Goal: Entertainment & Leisure: Browse casually

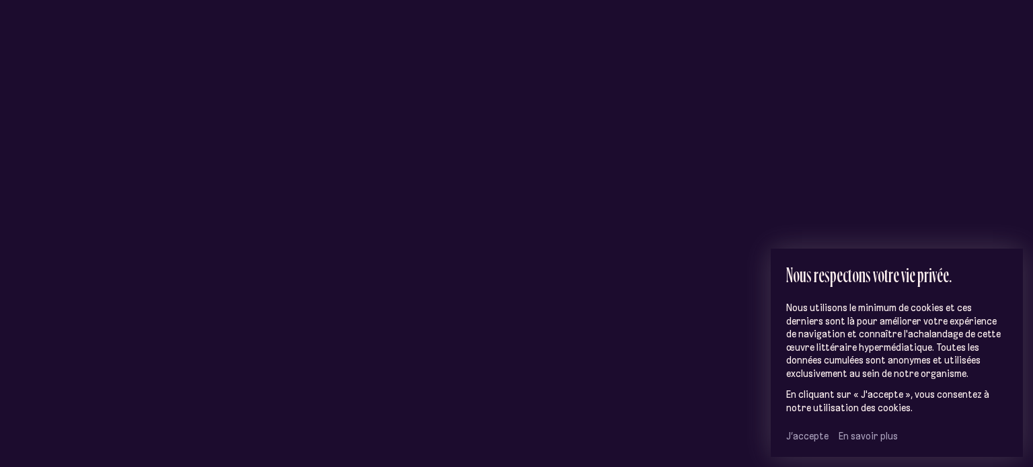
click at [800, 437] on span "J’accepte" at bounding box center [807, 436] width 42 height 12
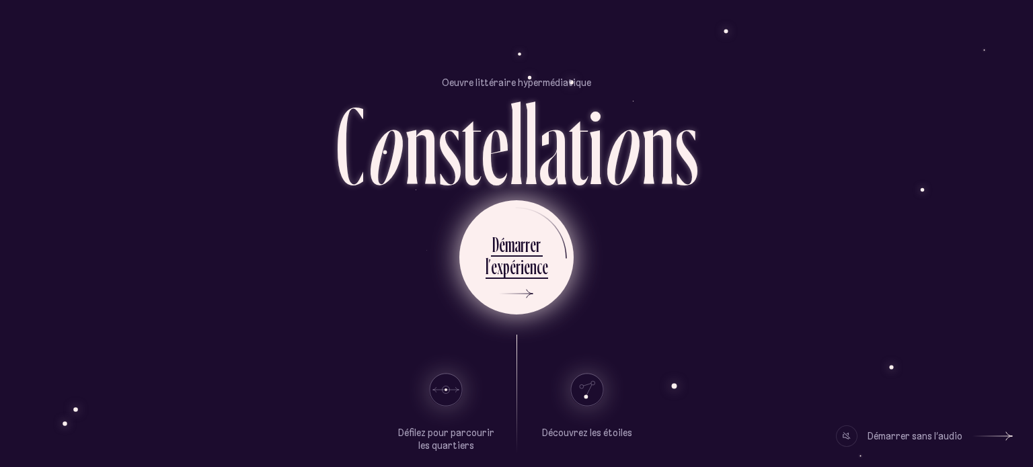
click at [502, 258] on div "x" at bounding box center [500, 267] width 6 height 26
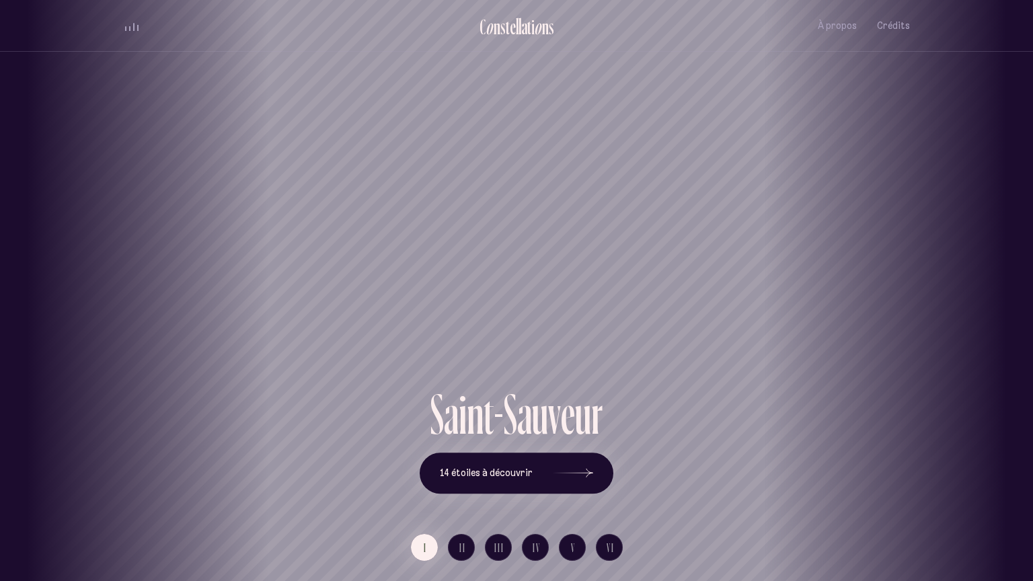
click at [862, 154] on div "Saint-Sauveur" at bounding box center [516, 192] width 1033 height 385
click at [422, 467] on button "I" at bounding box center [424, 547] width 27 height 27
click at [464, 467] on span "14 étoiles à découvrir" at bounding box center [486, 472] width 93 height 11
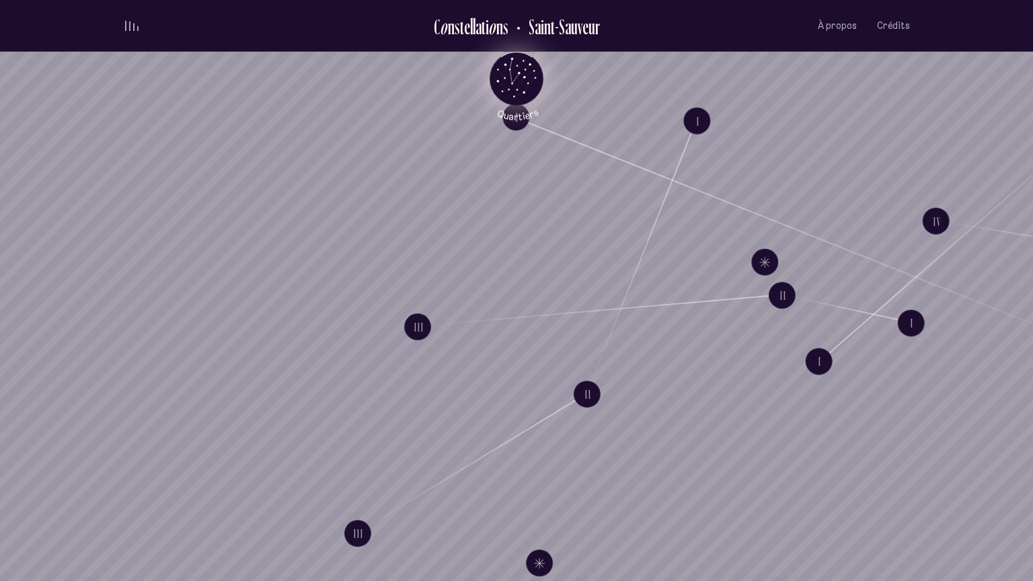
click at [498, 81] on icon "Quartiers" at bounding box center [517, 100] width 79 height 41
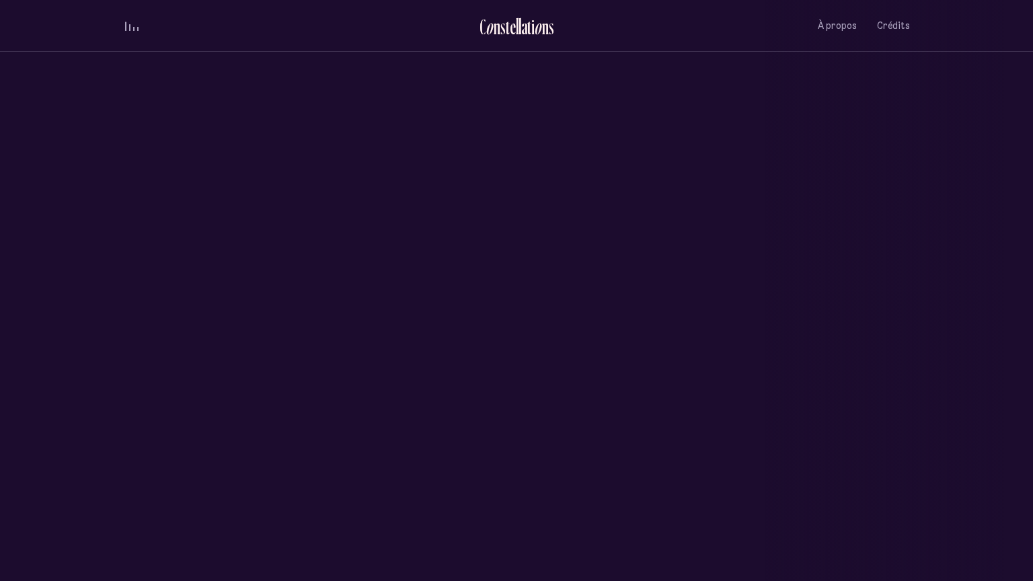
click at [453, 256] on div "Saint-Sauveur" at bounding box center [516, 216] width 1033 height 433
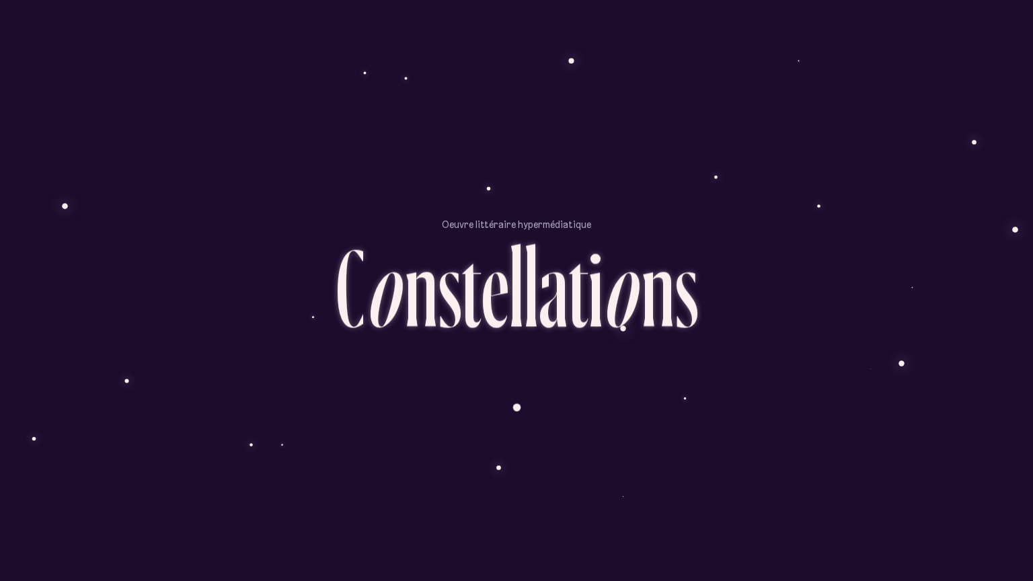
click at [519, 219] on p "Oeuvre littéraire hypermédiatique" at bounding box center [516, 224] width 149 height 13
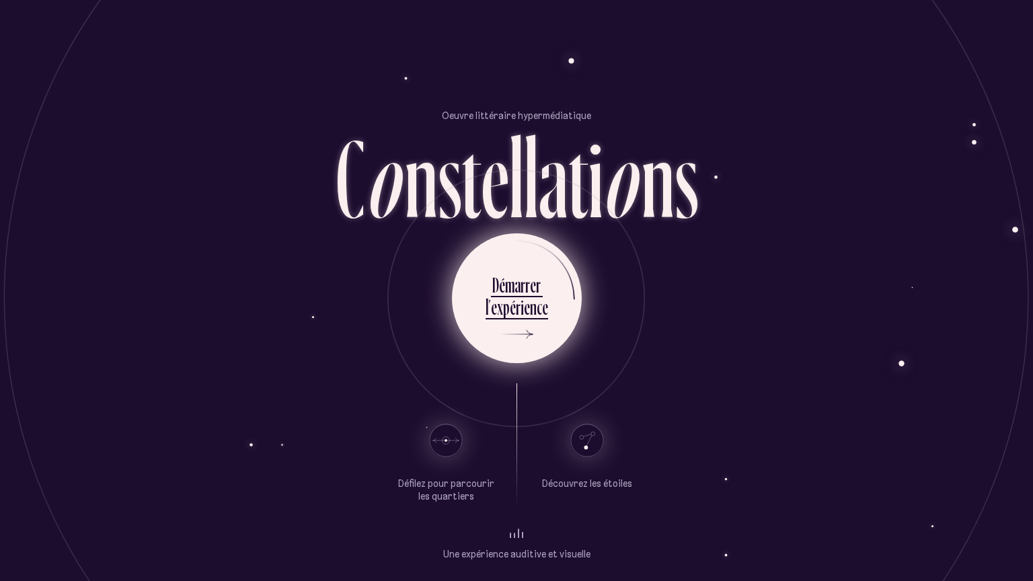
click at [516, 311] on div "r" at bounding box center [518, 307] width 5 height 26
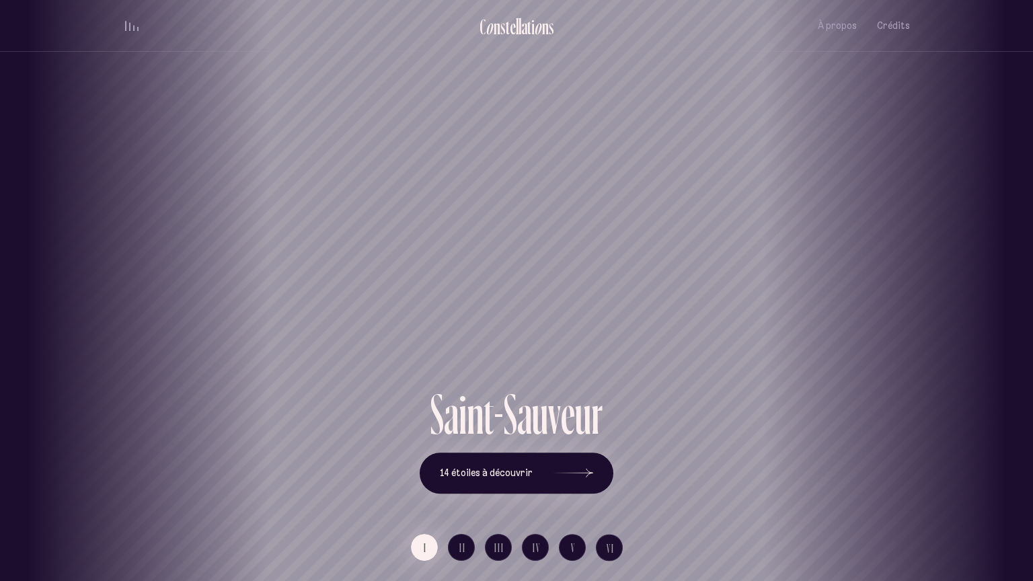
click at [517, 480] on div "Vieux-Québec Saint-Sauveur Saint-Roch Limoilou Saint-Jean-Baptiste Montcalm Vie…" at bounding box center [516, 290] width 1033 height 581
click at [597, 471] on button "14 étoiles à découvrir" at bounding box center [517, 474] width 194 height 42
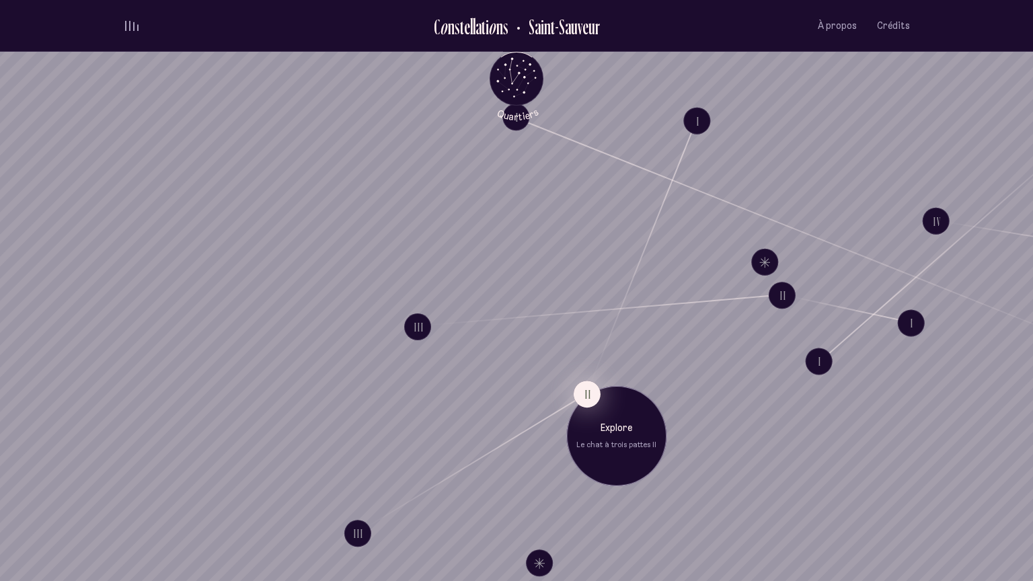
click at [587, 383] on button "II" at bounding box center [587, 394] width 27 height 27
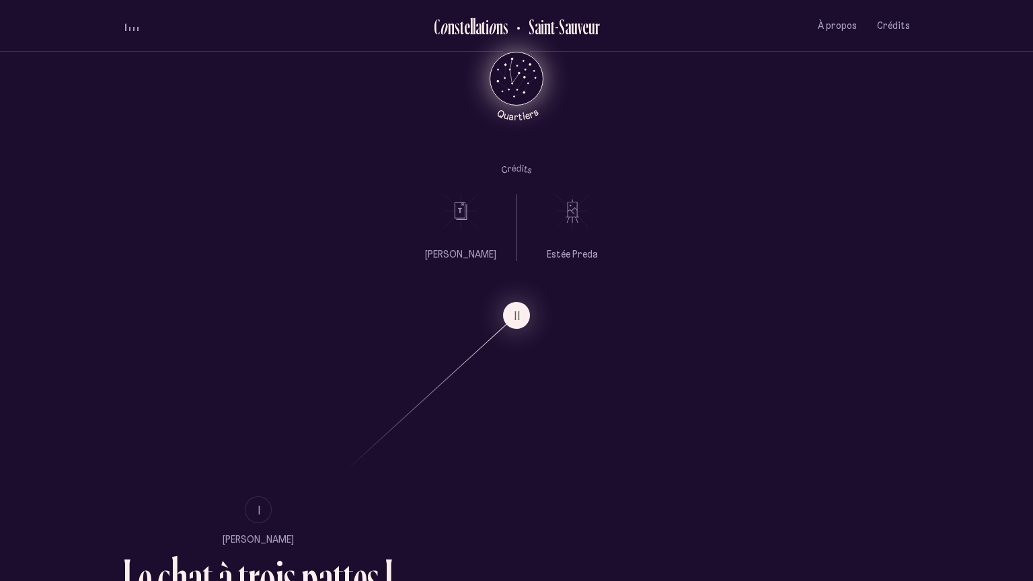
click at [503, 72] on icon "Retour au menu principal" at bounding box center [516, 77] width 40 height 40
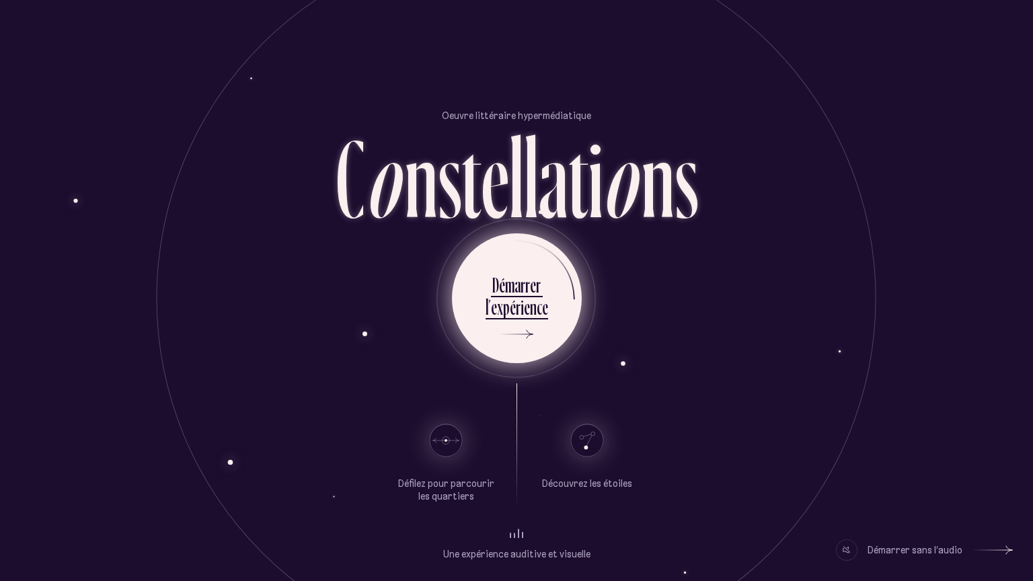
click at [527, 272] on div "r" at bounding box center [527, 285] width 5 height 26
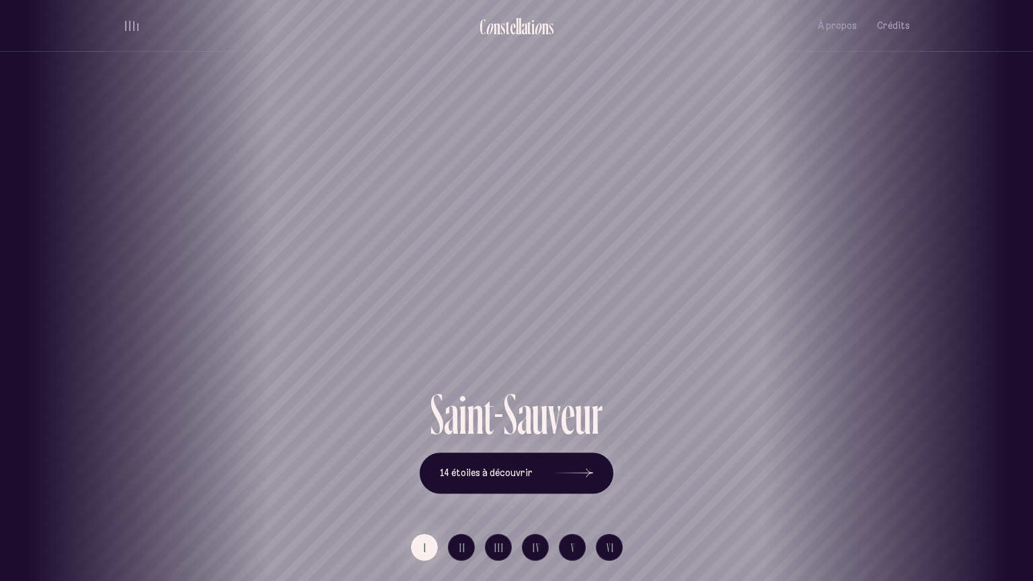
click at [527, 483] on div "[GEOGRAPHIC_DATA] [GEOGRAPHIC_DATA] [GEOGRAPHIC_DATA][PERSON_NAME][GEOGRAPHIC_D…" at bounding box center [516, 290] width 1033 height 581
click at [527, 478] on span "14 étoiles à découvrir" at bounding box center [486, 472] width 93 height 11
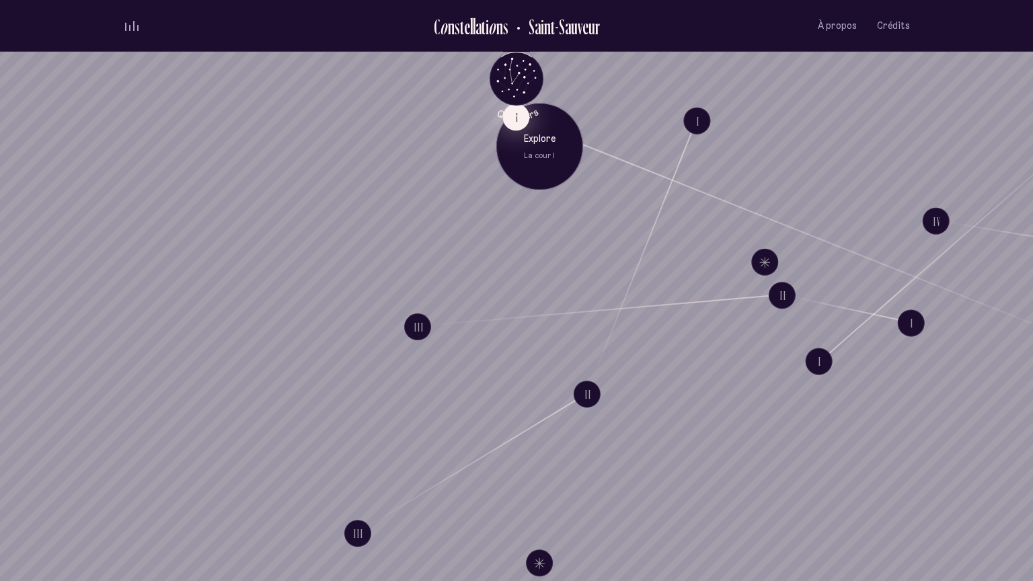
click at [515, 124] on button "I" at bounding box center [515, 117] width 27 height 27
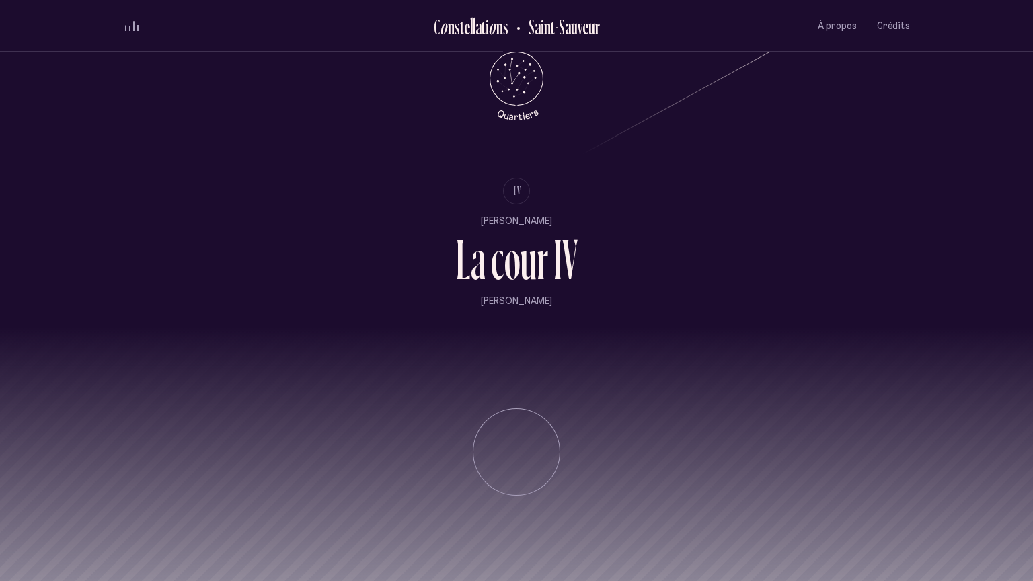
scroll to position [1725, 0]
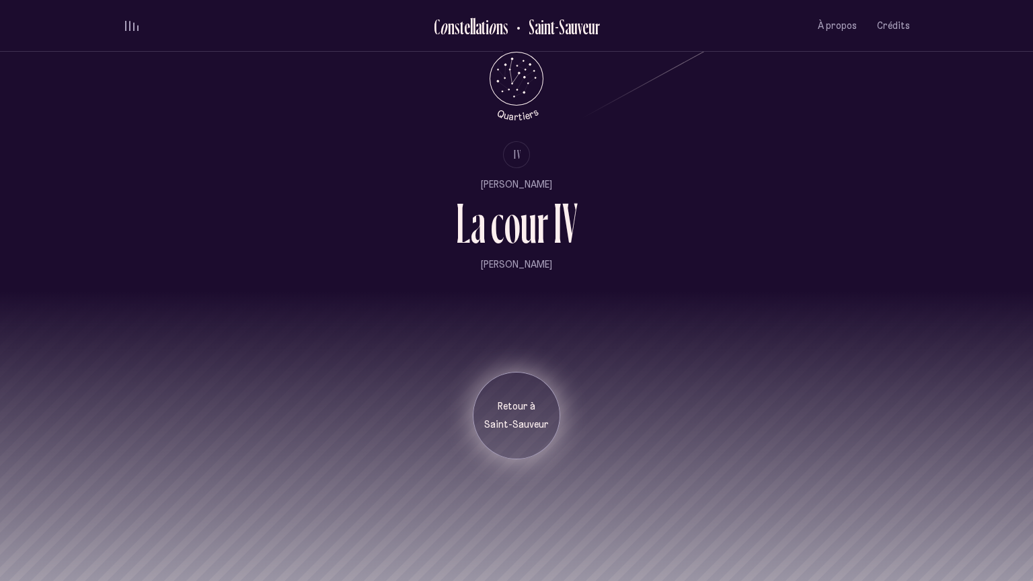
click at [511, 412] on p "Retour à" at bounding box center [516, 406] width 67 height 13
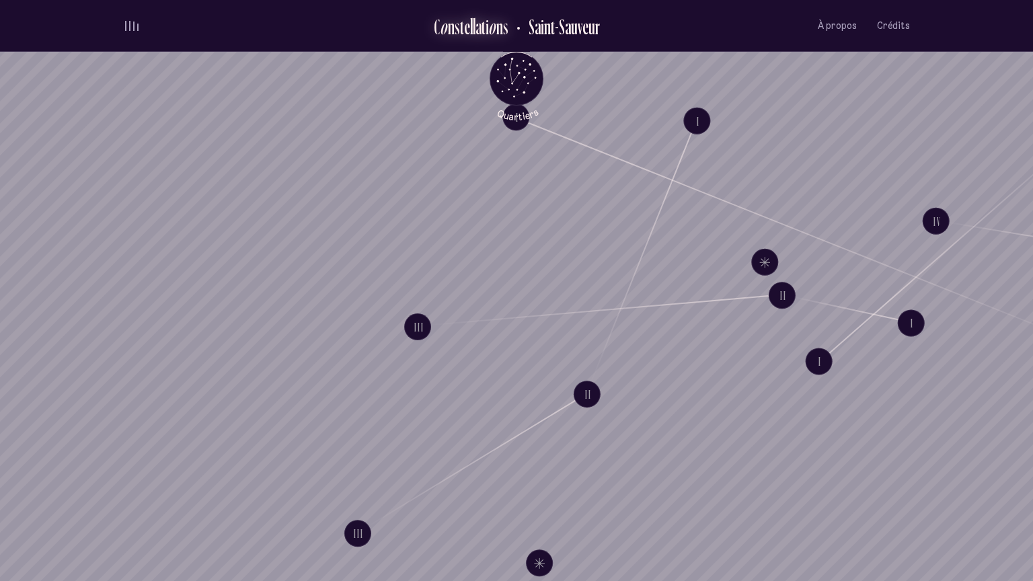
click at [471, 23] on div "l" at bounding box center [471, 26] width 3 height 22
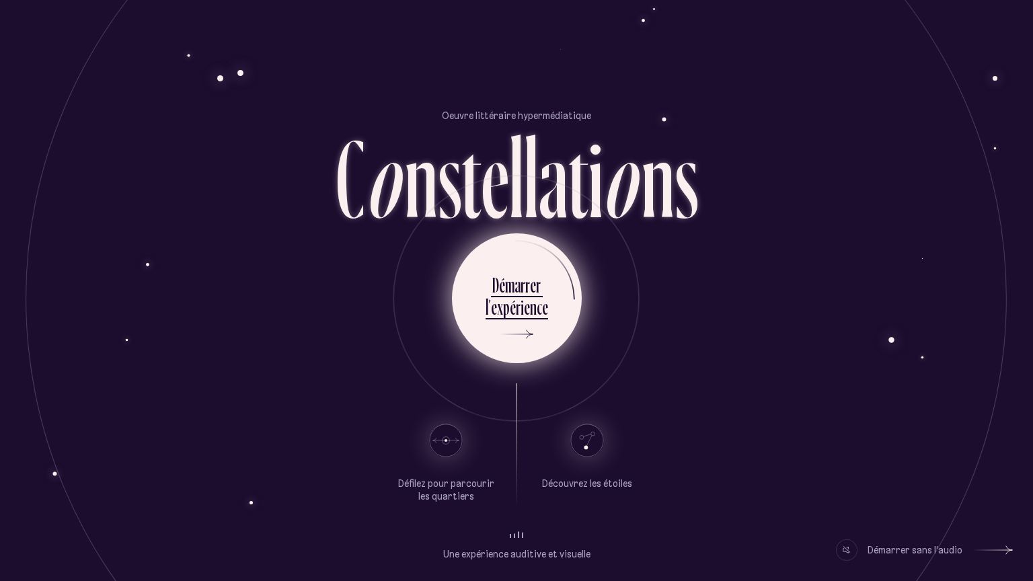
click at [509, 308] on div "p" at bounding box center [506, 307] width 7 height 26
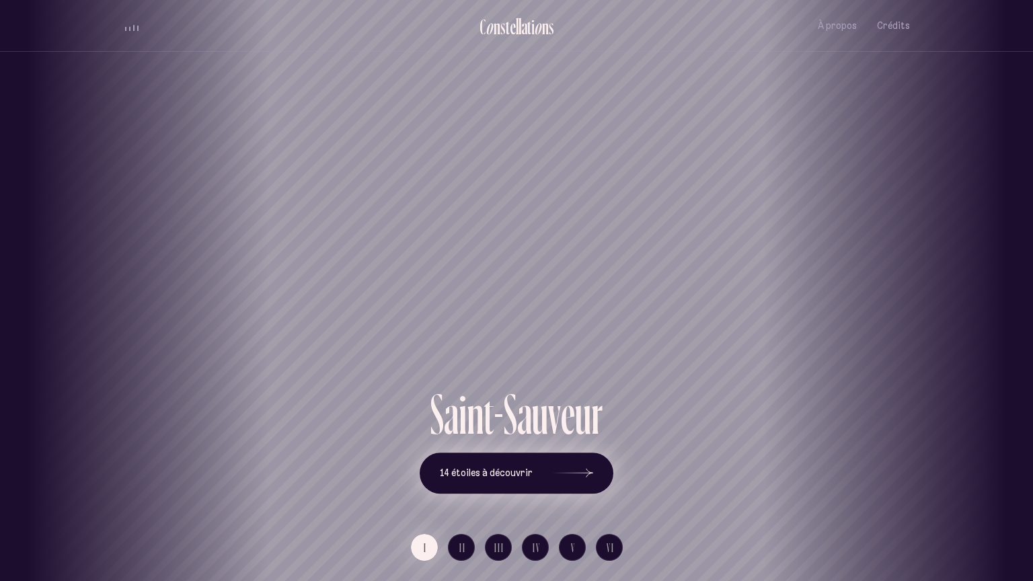
click at [582, 474] on icon at bounding box center [573, 473] width 40 height 101
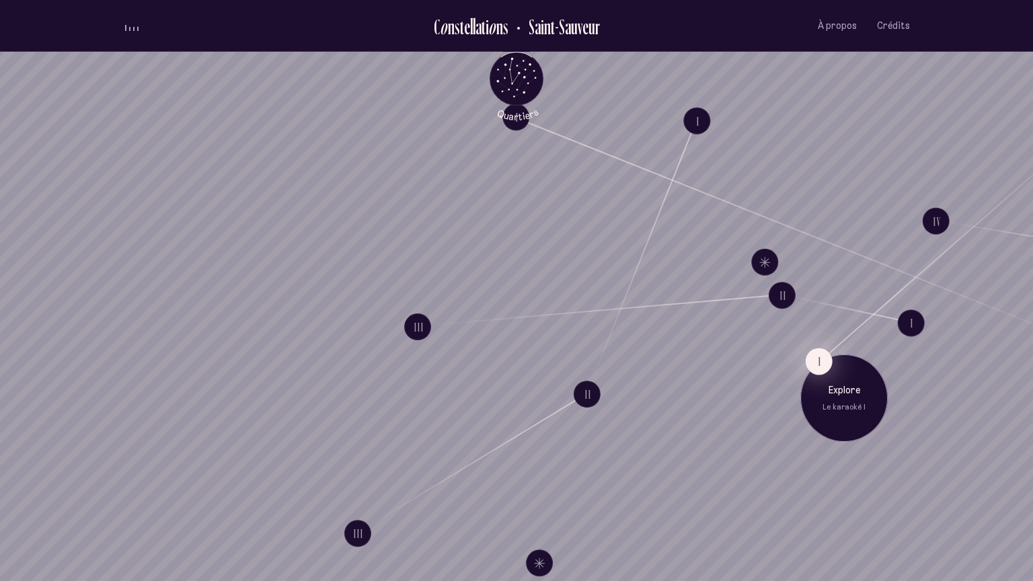
click at [815, 353] on button "I" at bounding box center [819, 361] width 27 height 27
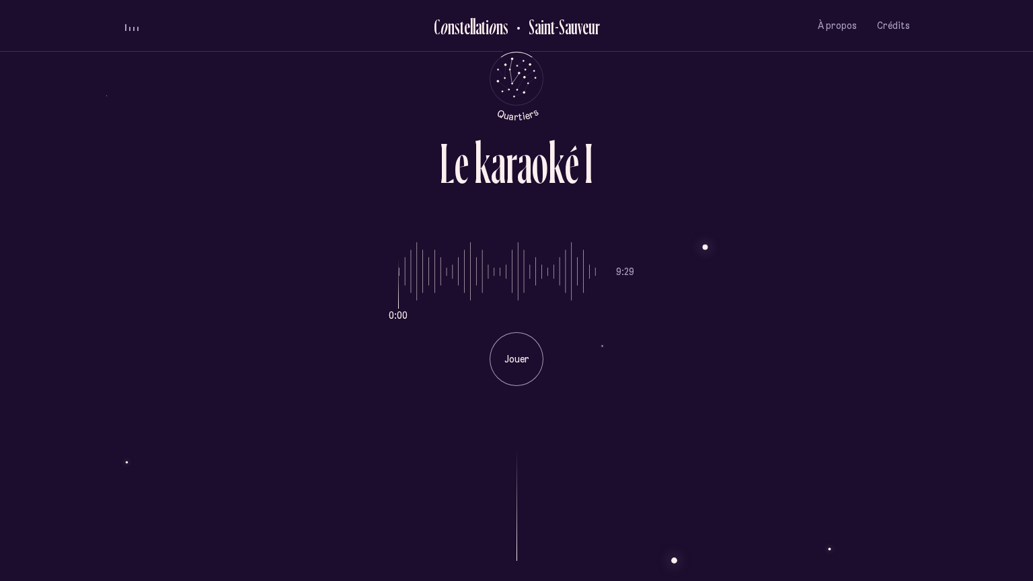
click at [515, 358] on p "Jouer" at bounding box center [517, 359] width 34 height 13
type input "***"
click at [497, 282] on input "range" at bounding box center [497, 271] width 197 height 101
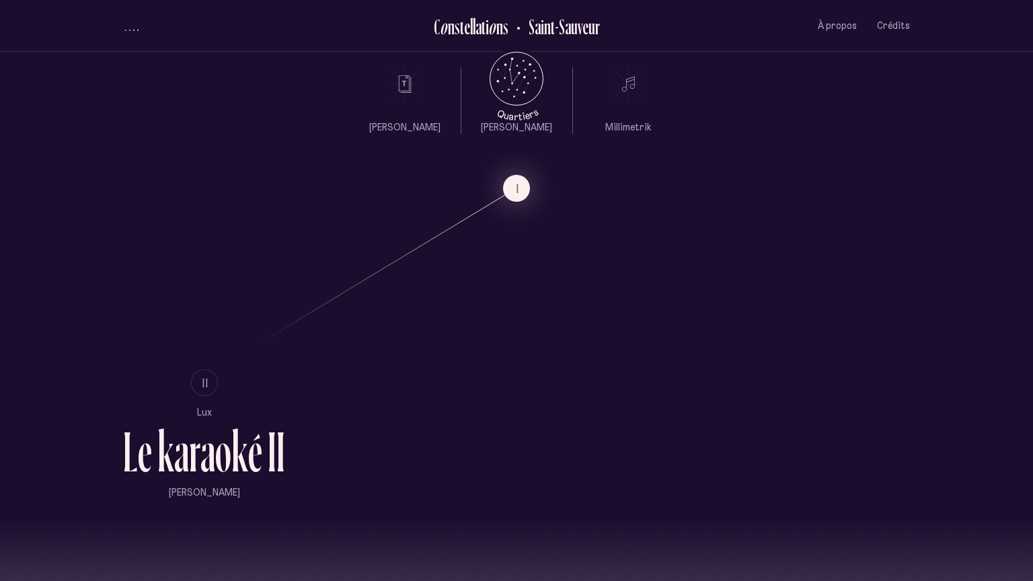
scroll to position [1089, 0]
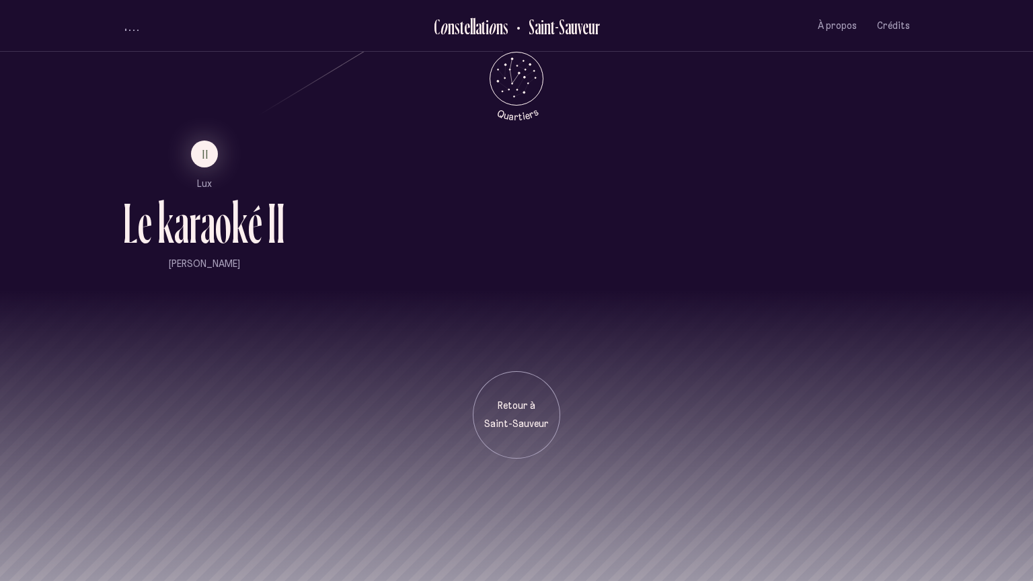
click at [241, 202] on div "k" at bounding box center [239, 222] width 17 height 57
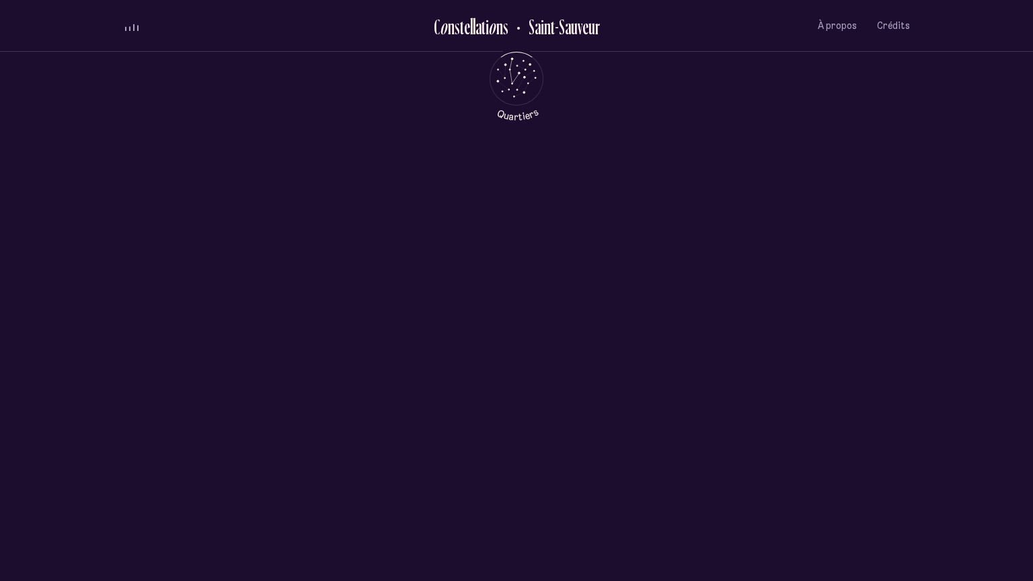
scroll to position [0, 0]
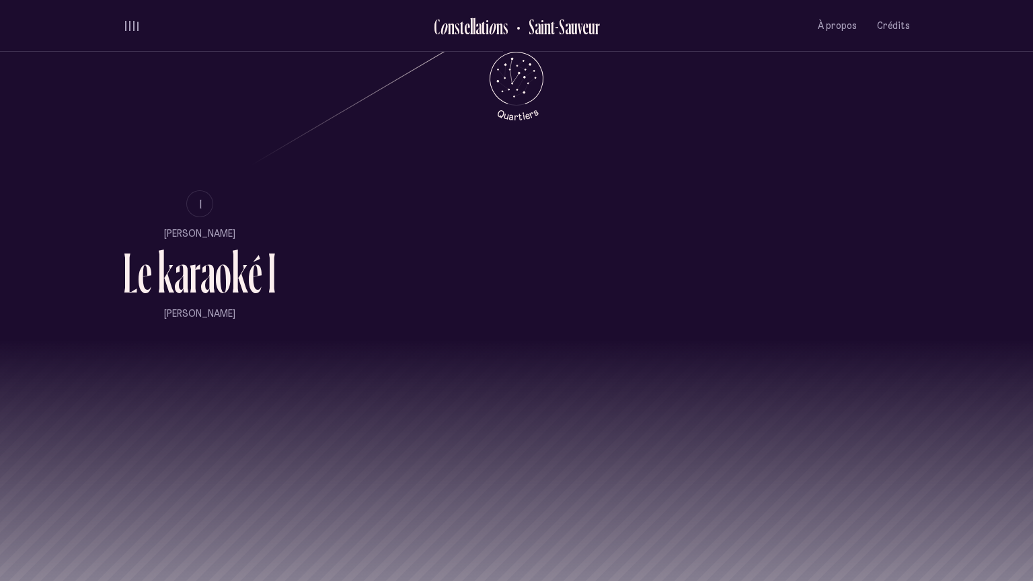
scroll to position [1089, 0]
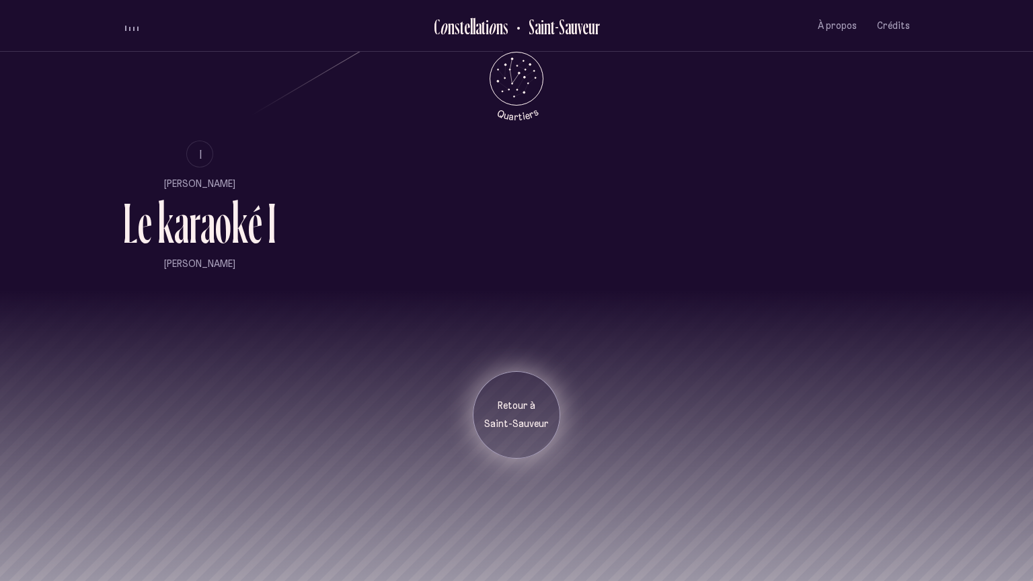
click at [506, 433] on div "Retour à Saint-Sauveur" at bounding box center [516, 414] width 87 height 87
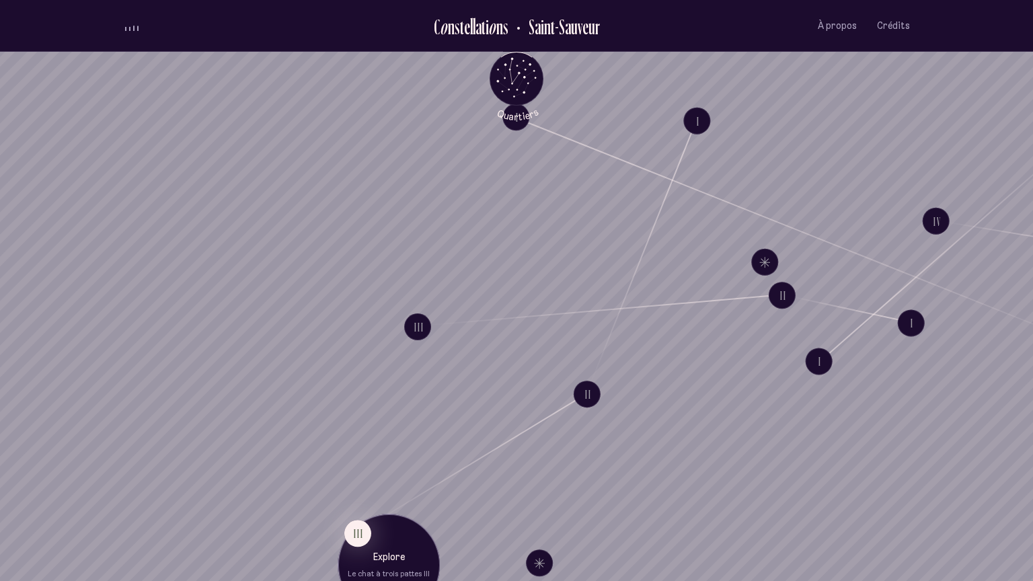
click at [348, 550] on div "Explore Le chat à trois pattes III" at bounding box center [389, 565] width 102 height 102
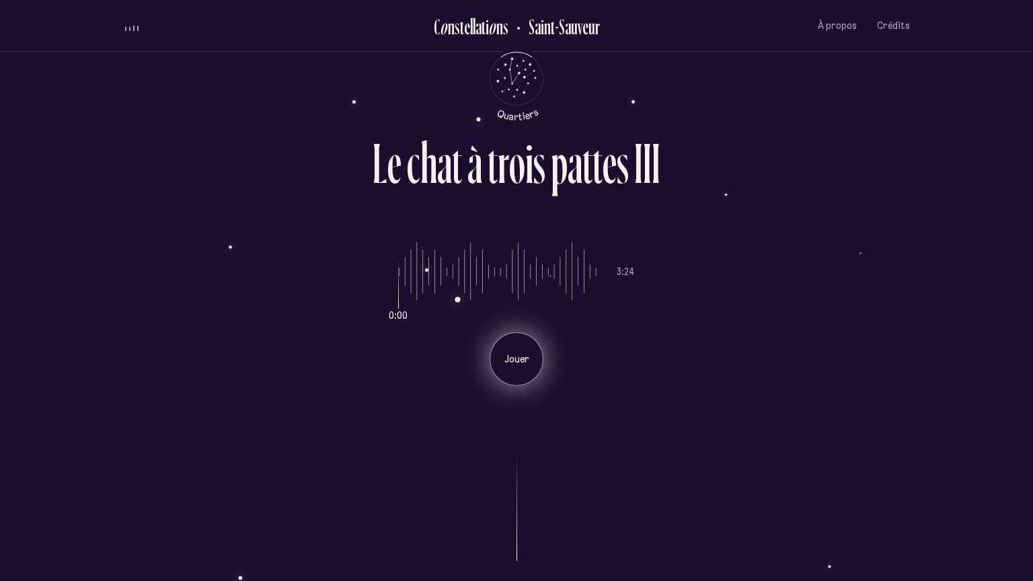
click at [507, 361] on p "Jouer" at bounding box center [517, 359] width 34 height 13
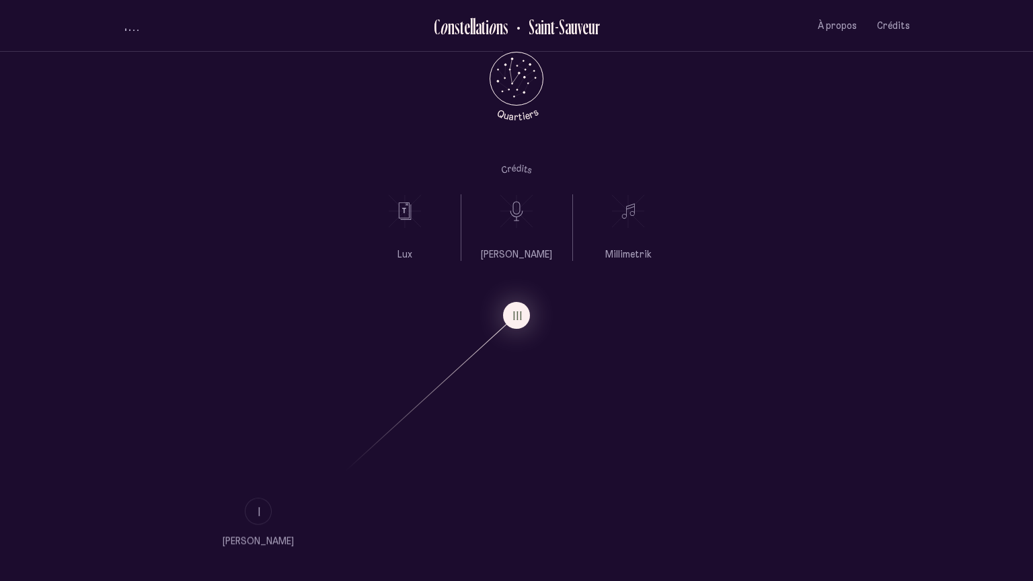
scroll to position [1407, 0]
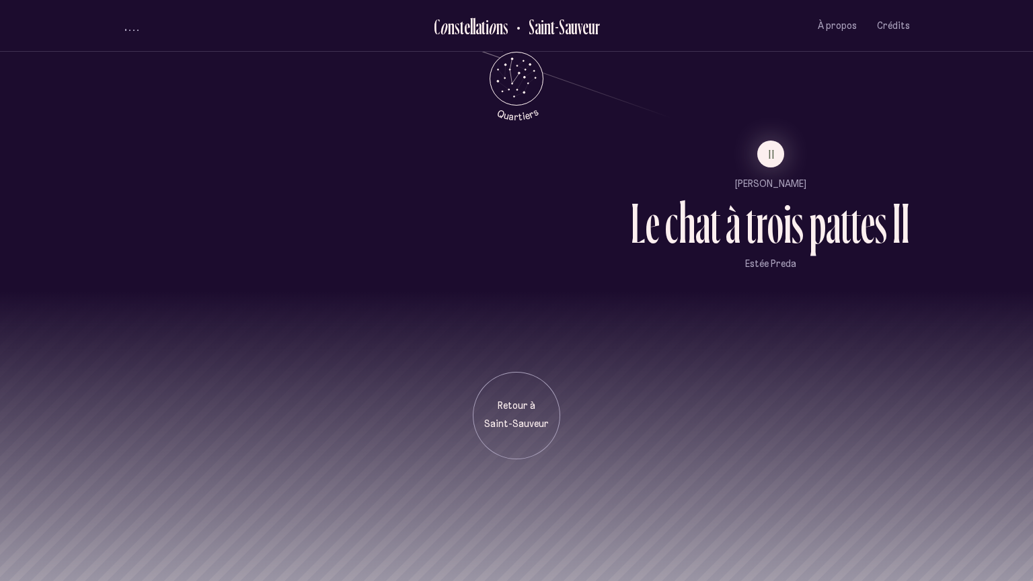
click at [752, 215] on div "t" at bounding box center [751, 222] width 10 height 57
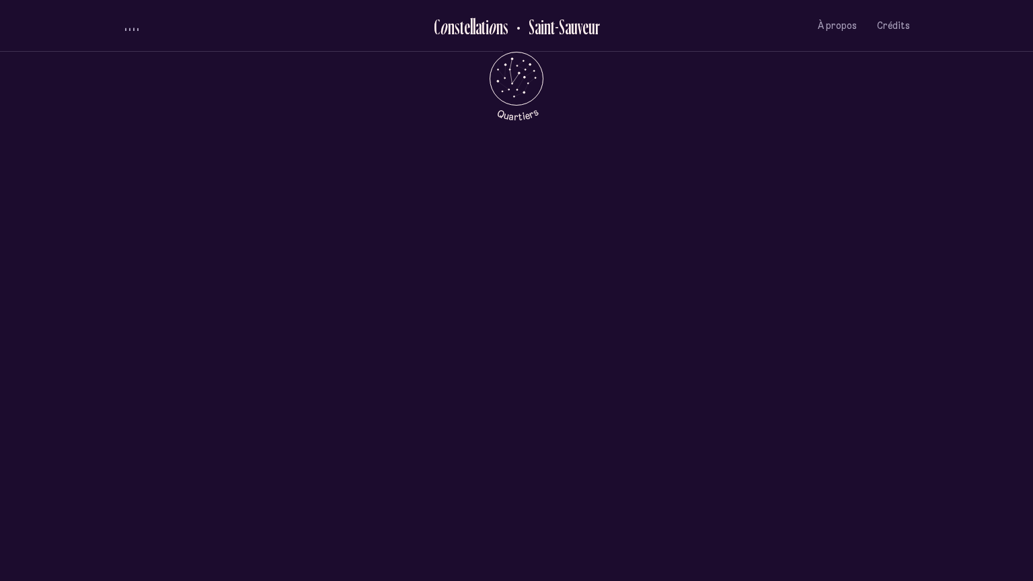
scroll to position [0, 0]
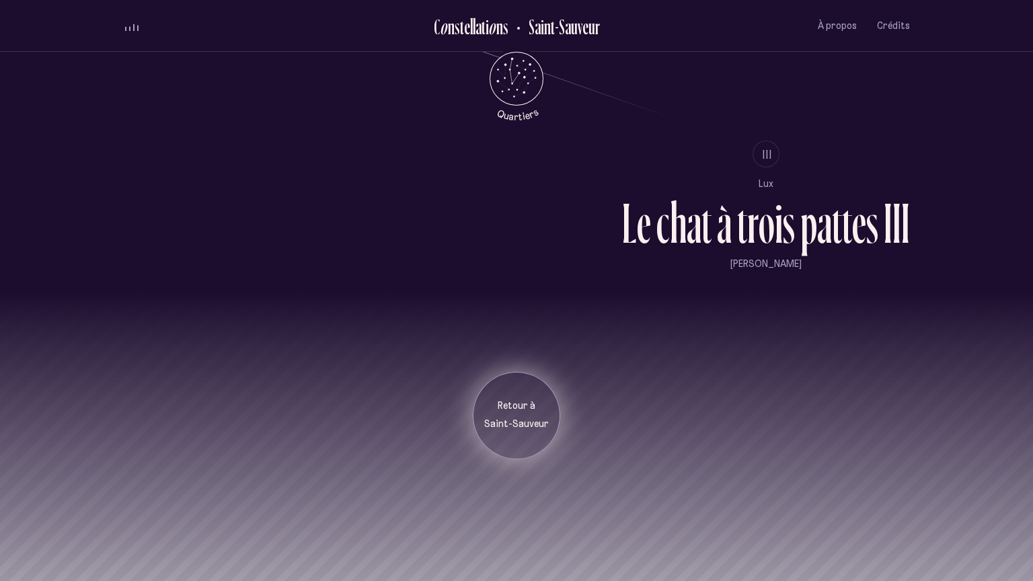
click at [495, 426] on p "Saint-Sauveur" at bounding box center [516, 424] width 67 height 13
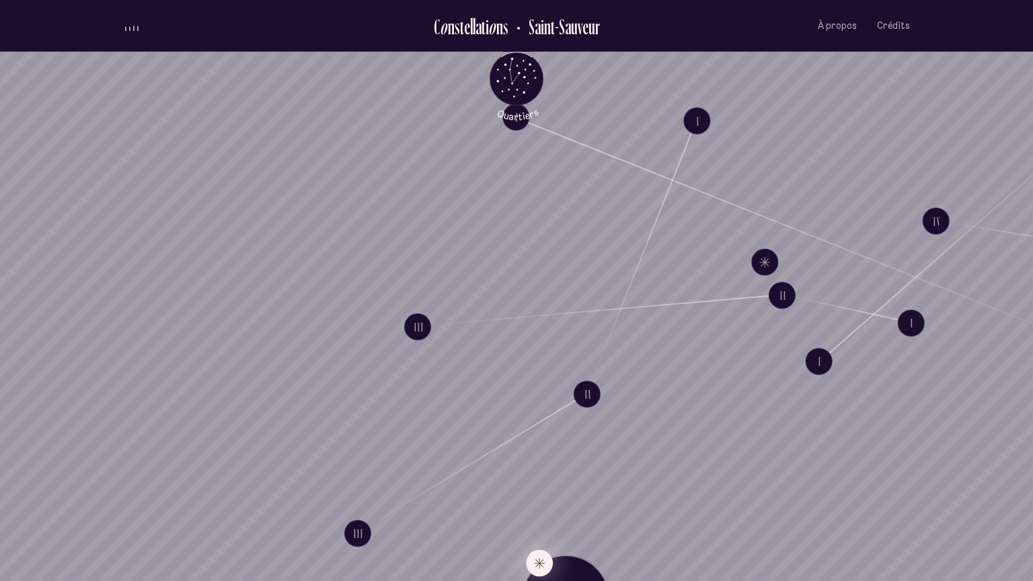
click at [533, 558] on button "Explore Étoile solitaire IV" at bounding box center [539, 563] width 27 height 27
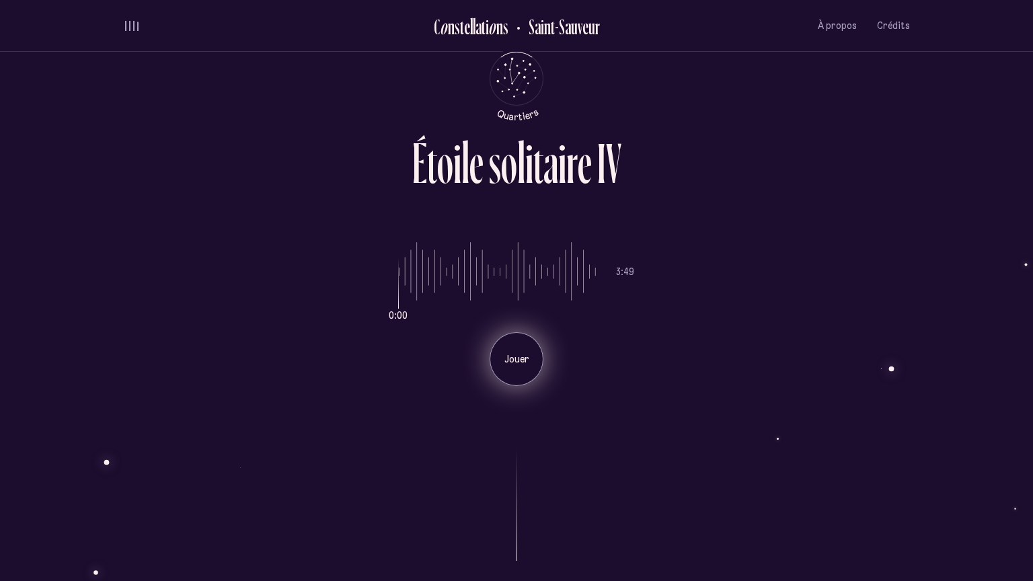
click at [512, 363] on p "Jouer" at bounding box center [517, 359] width 34 height 13
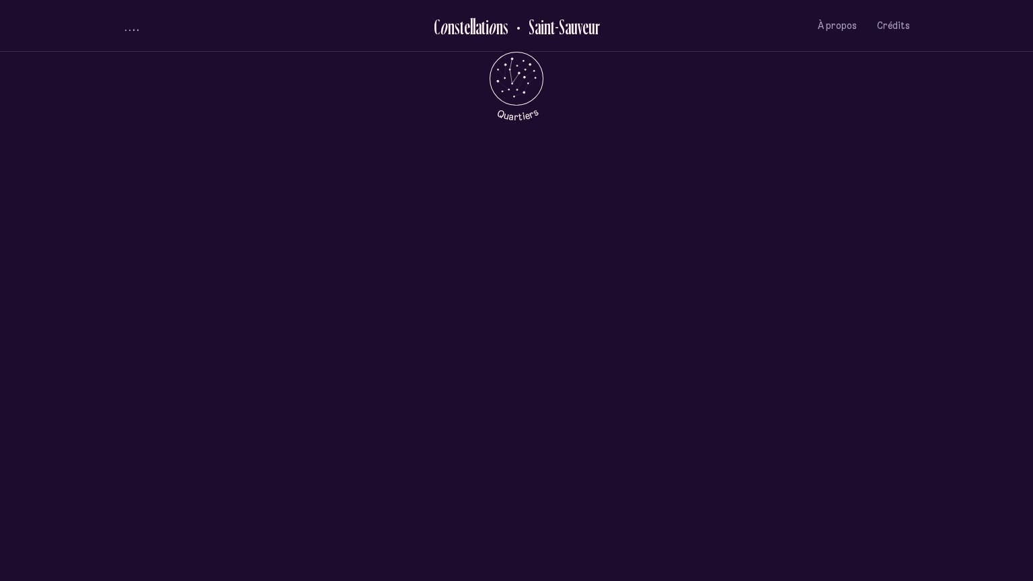
scroll to position [726, 0]
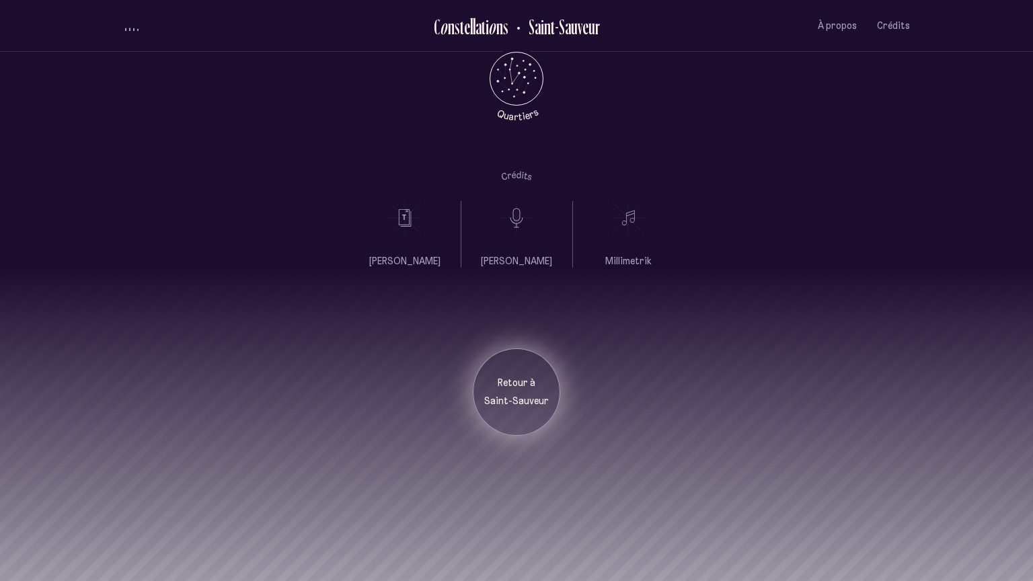
click at [502, 402] on p "Saint-Sauveur" at bounding box center [516, 401] width 67 height 13
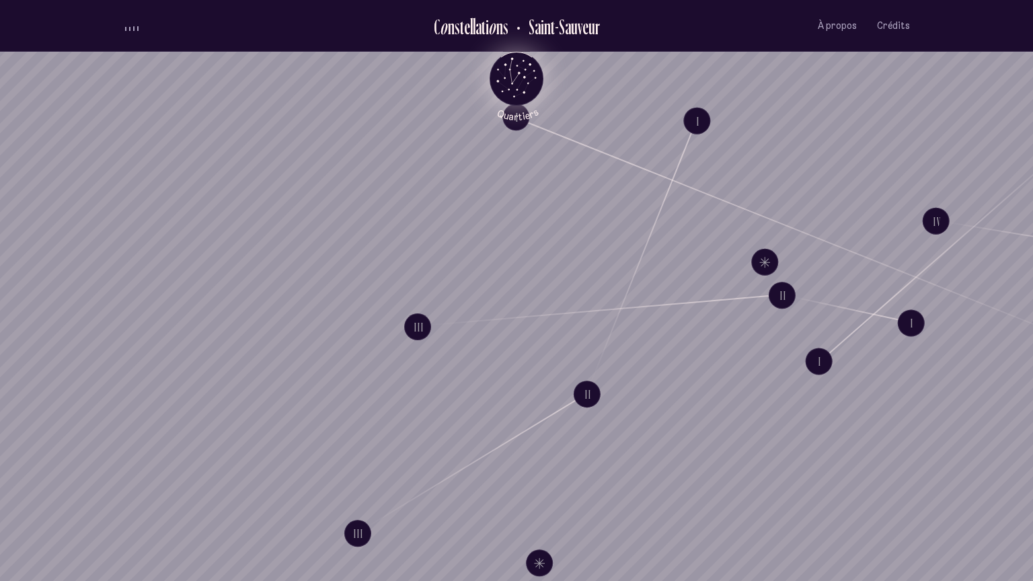
click at [513, 75] on icon "Retour au menu principal" at bounding box center [516, 77] width 40 height 40
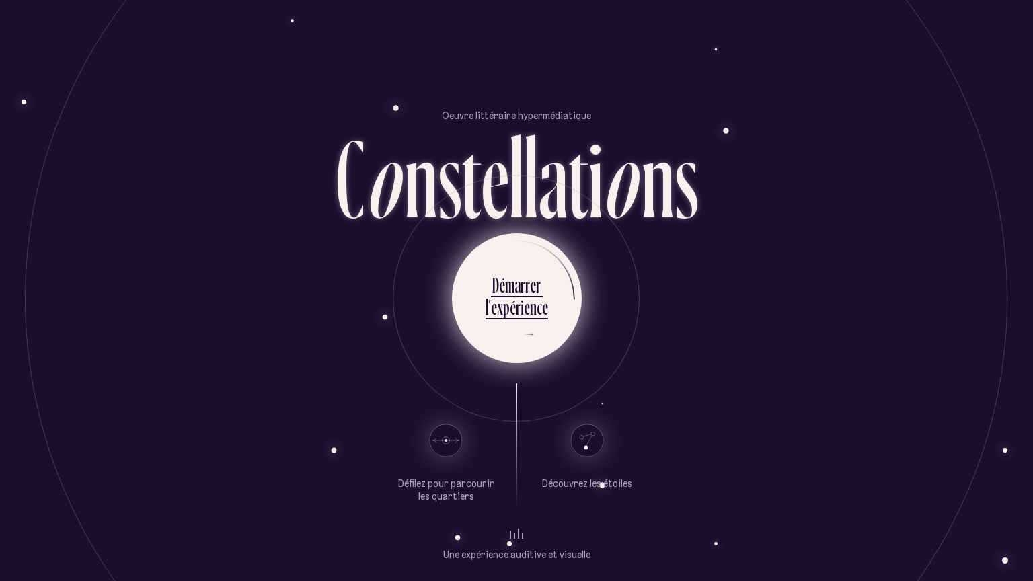
click at [557, 309] on ul "D é m a r r e r l ’ e x p é r i e n c e" at bounding box center [517, 298] width 130 height 130
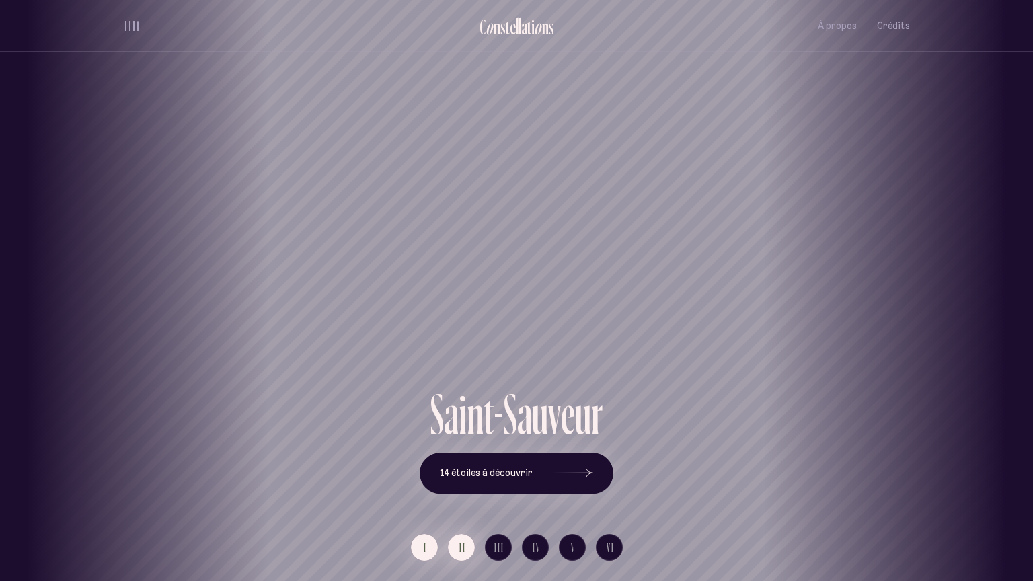
click at [459, 549] on span "II" at bounding box center [462, 547] width 7 height 11
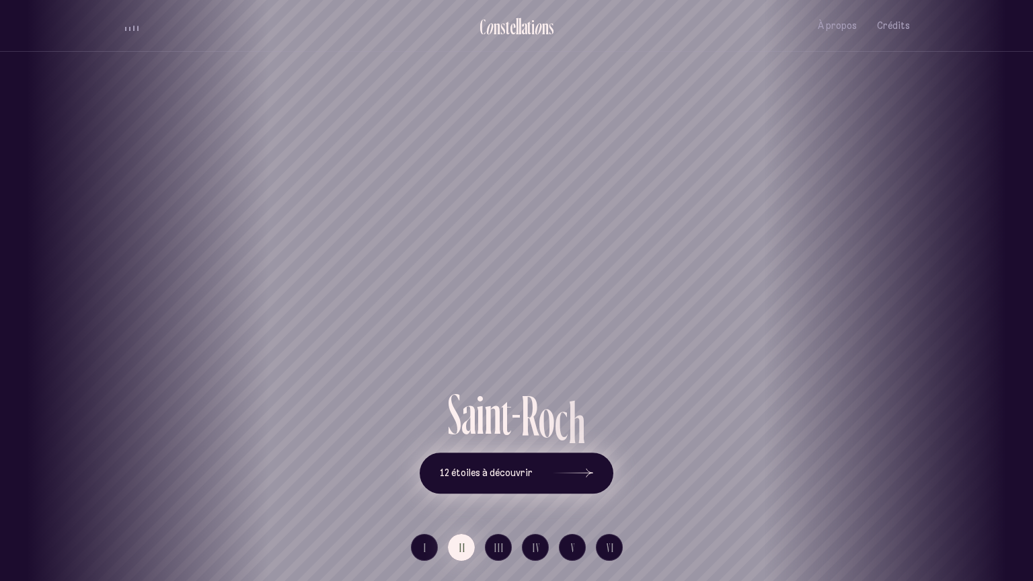
click at [525, 469] on span "12 étoiles à découvrir" at bounding box center [486, 472] width 93 height 11
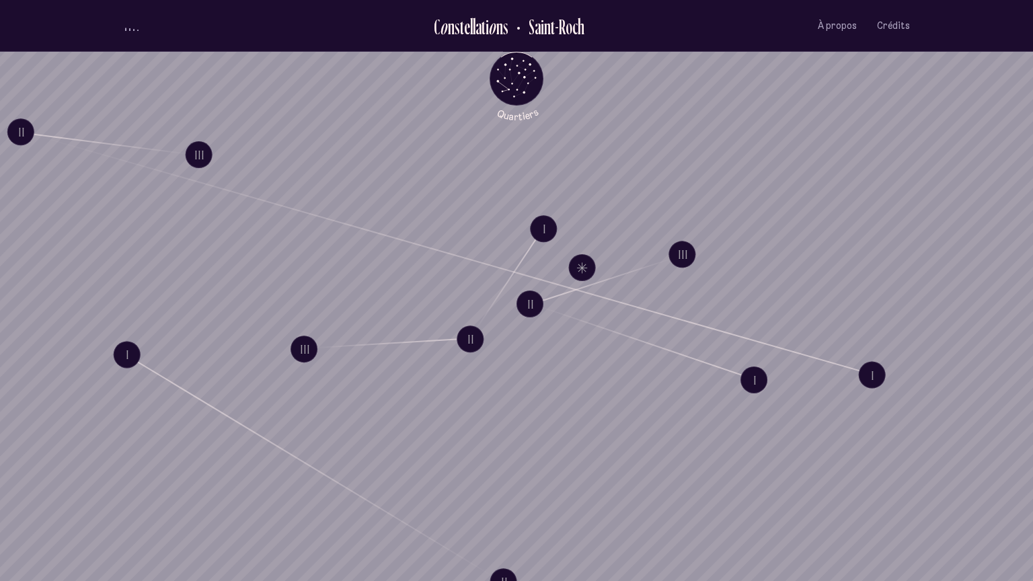
click at [127, 32] on button "volume audio" at bounding box center [131, 26] width 17 height 14
click at [26, 136] on button "II" at bounding box center [20, 131] width 27 height 27
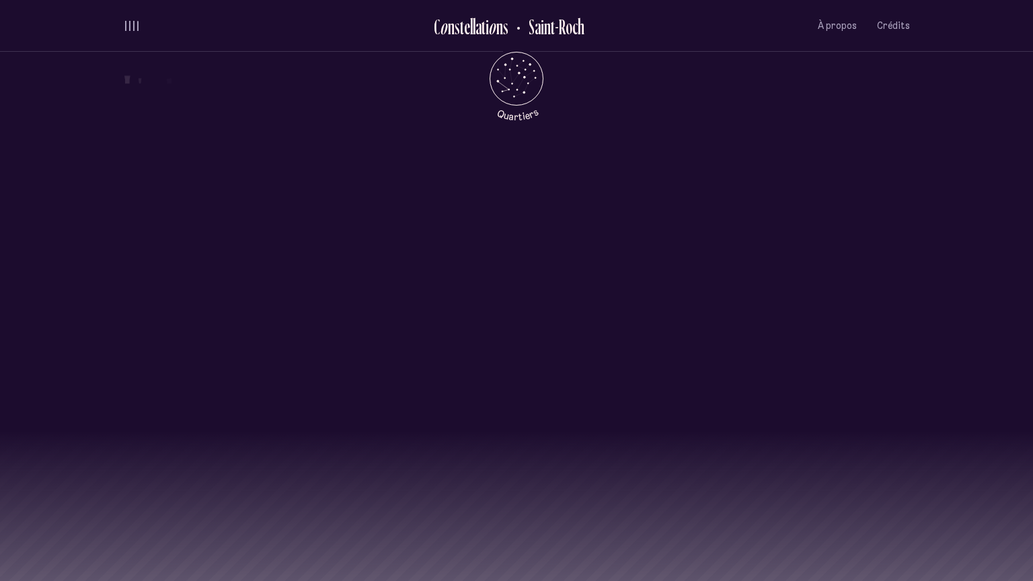
scroll to position [1407, 0]
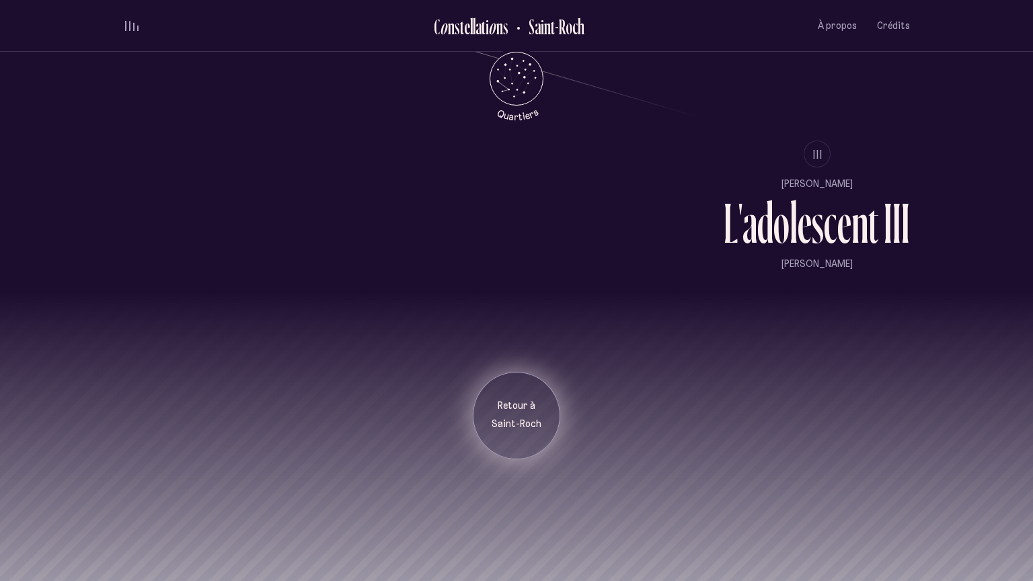
click at [537, 447] on div "Retour à [GEOGRAPHIC_DATA]" at bounding box center [516, 415] width 87 height 87
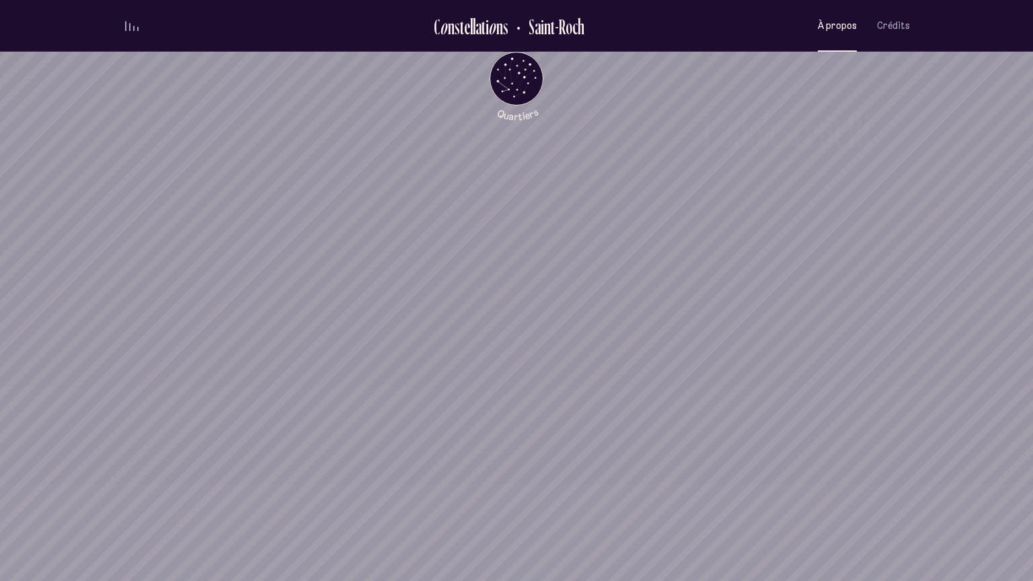
click at [825, 37] on button "À propos" at bounding box center [837, 26] width 39 height 32
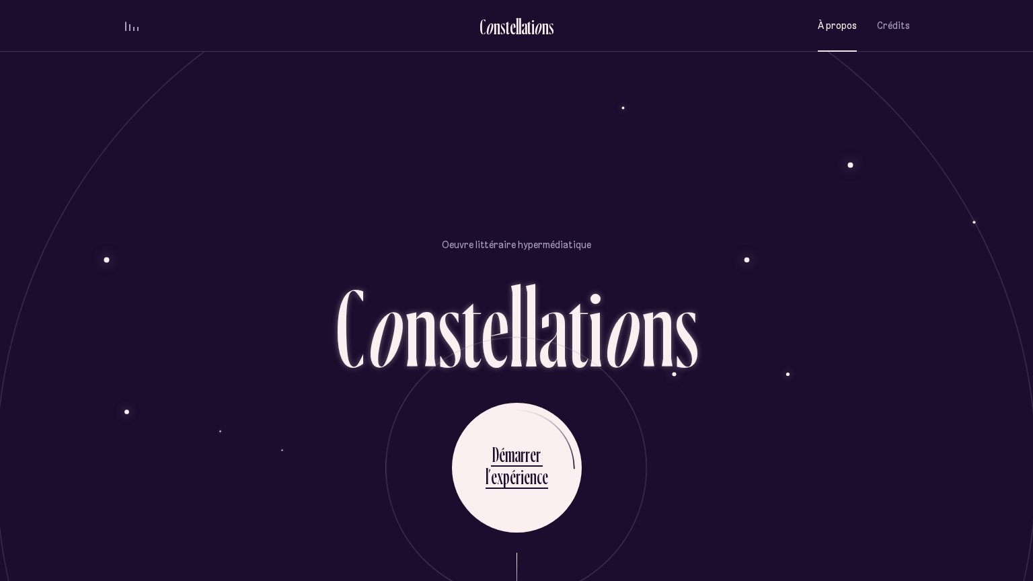
scroll to position [1300, 0]
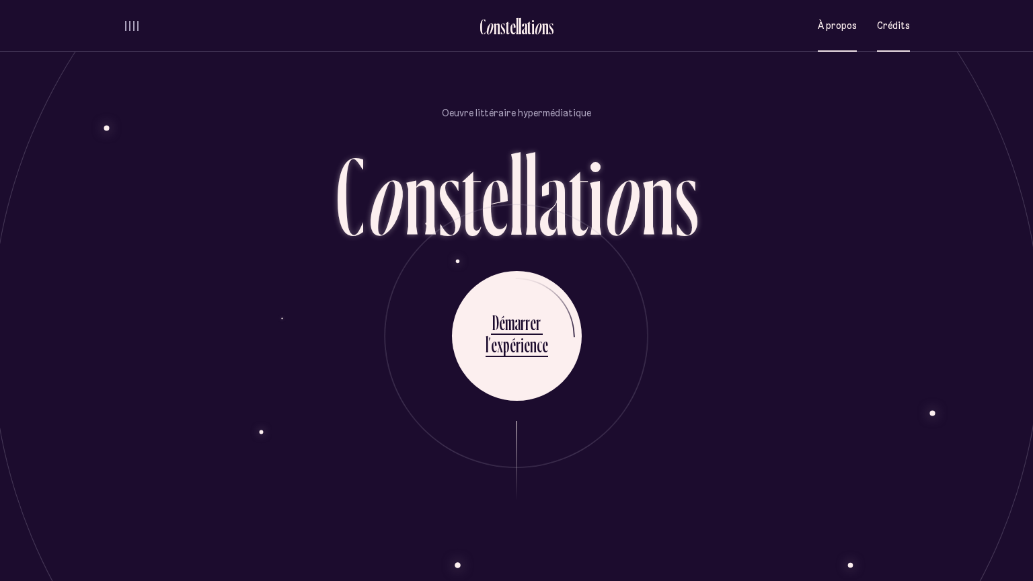
click at [880, 30] on span "Crédits" at bounding box center [893, 25] width 33 height 11
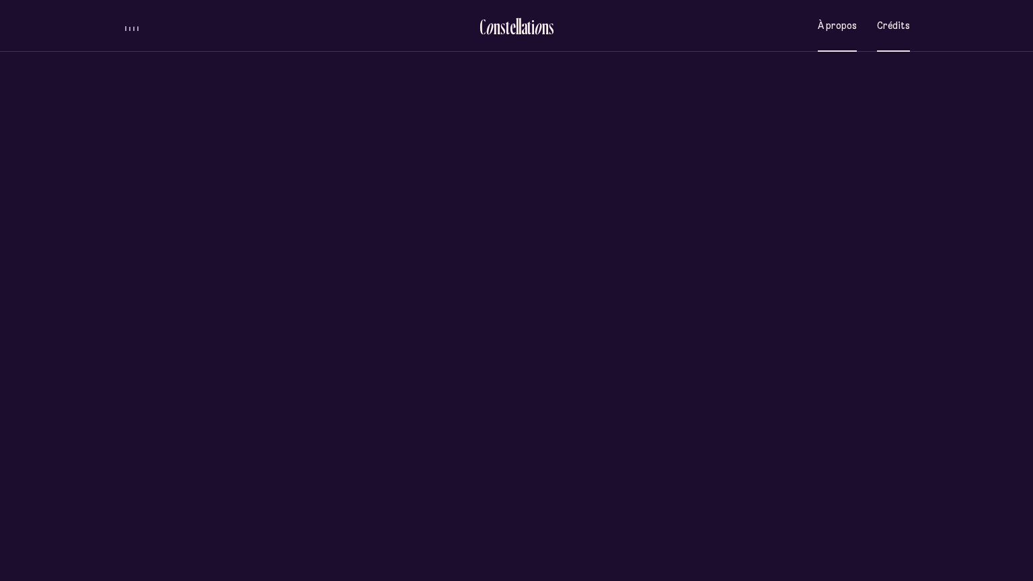
scroll to position [0, 0]
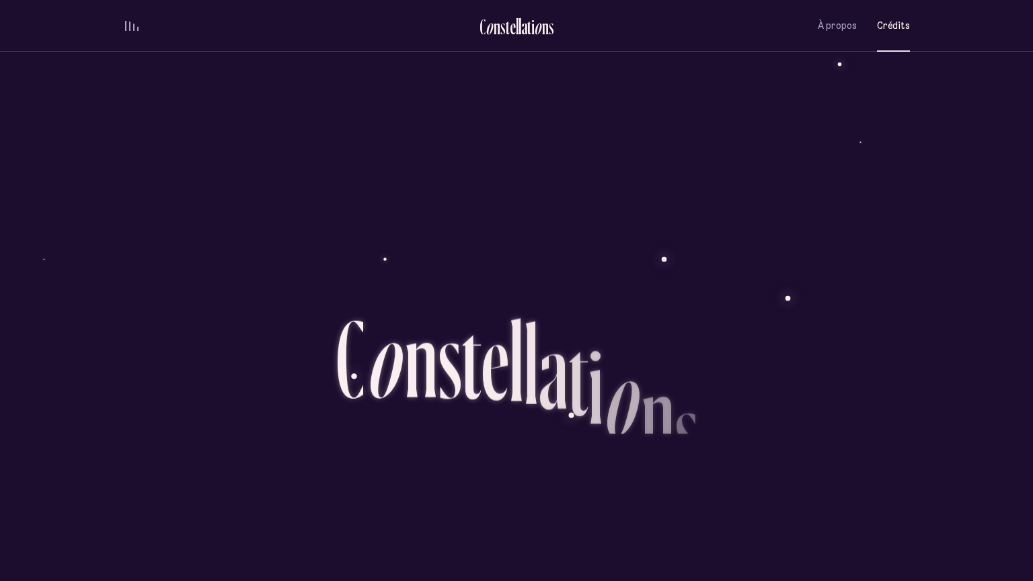
scroll to position [3320, 0]
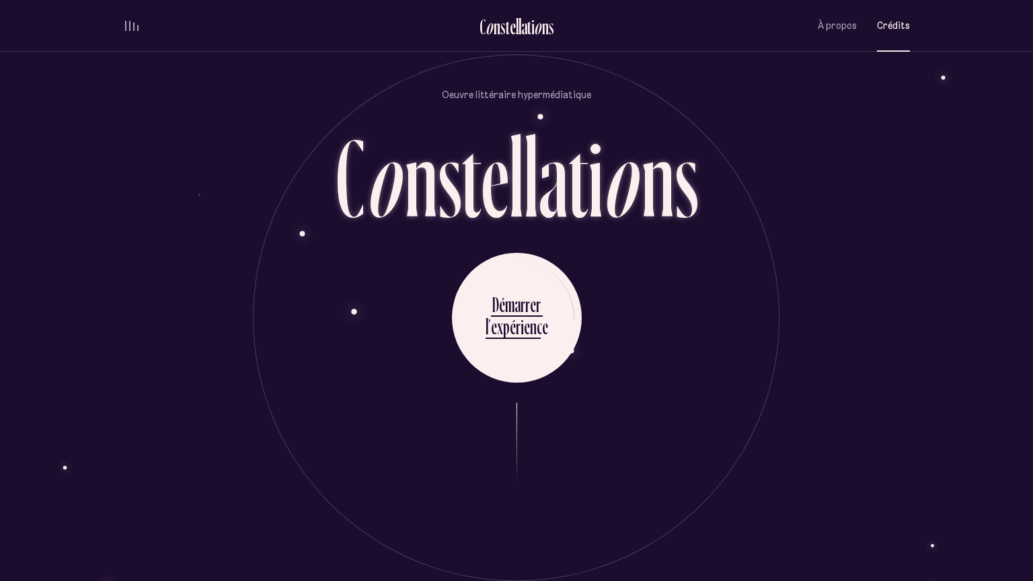
click at [515, 332] on div "é" at bounding box center [513, 326] width 6 height 26
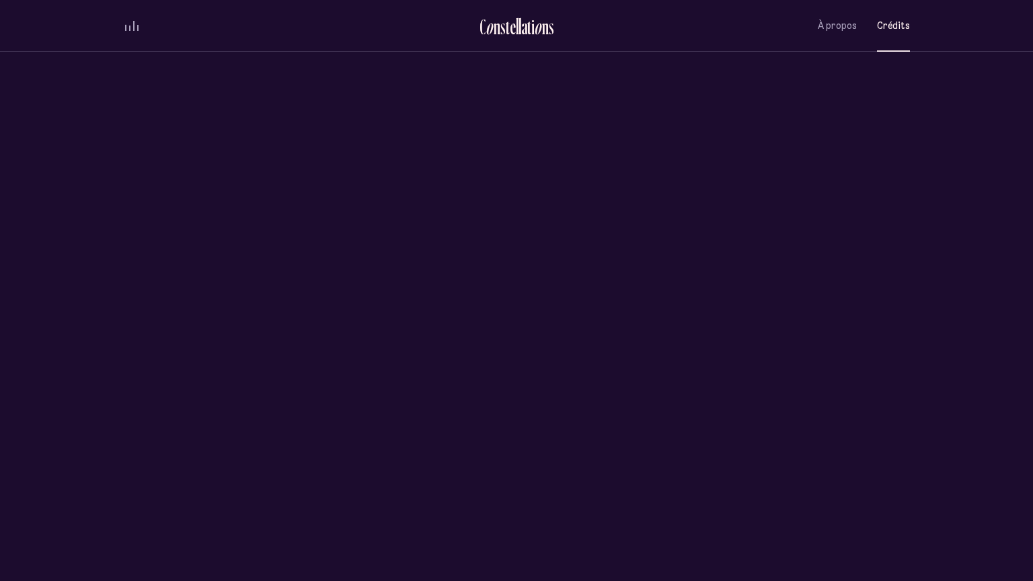
scroll to position [0, 0]
click at [506, 28] on div "t" at bounding box center [508, 26] width 4 height 22
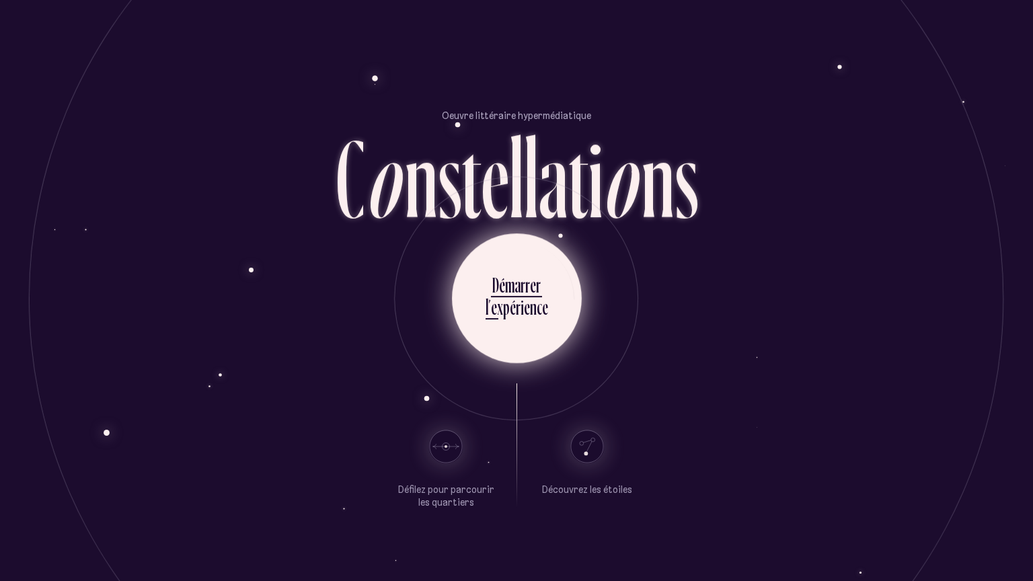
click at [515, 323] on div "l ’ e x p é r i e n c e" at bounding box center [517, 309] width 63 height 30
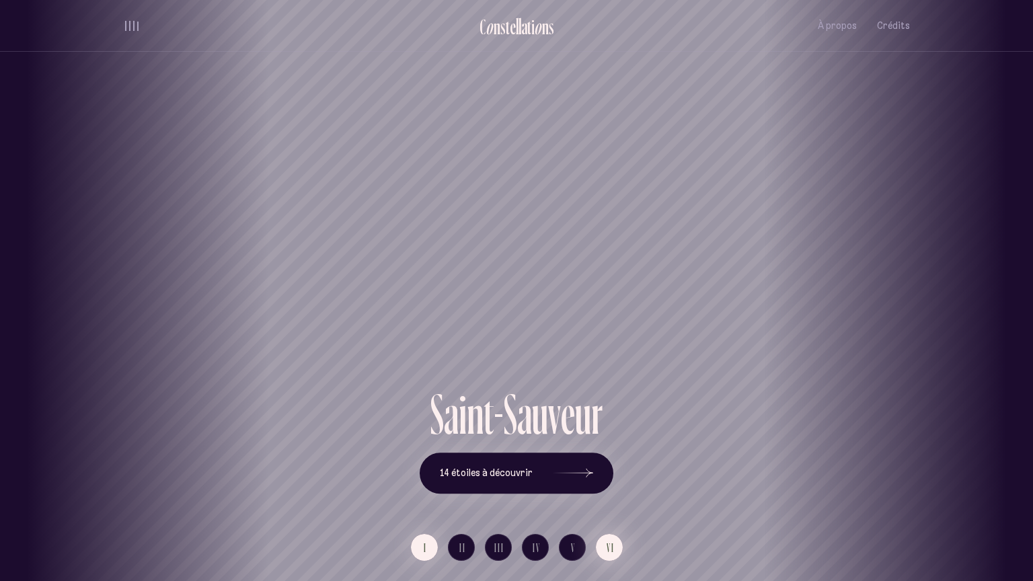
click at [609, 549] on span "VI" at bounding box center [611, 547] width 8 height 11
click at [544, 479] on button "14 étoiles à découvrir" at bounding box center [517, 474] width 194 height 42
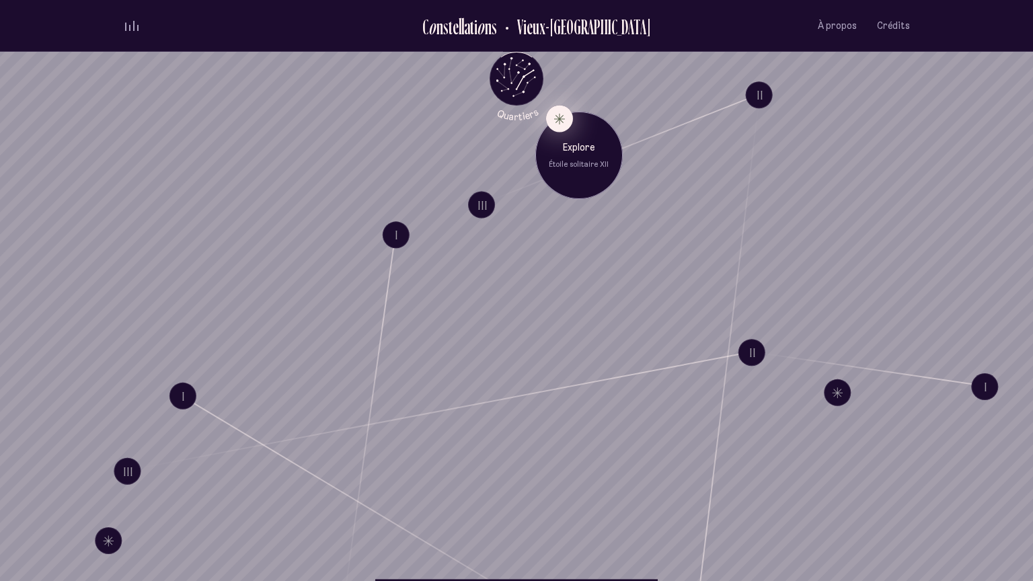
click at [567, 111] on button "Explore Étoile solitaire XII" at bounding box center [559, 118] width 27 height 27
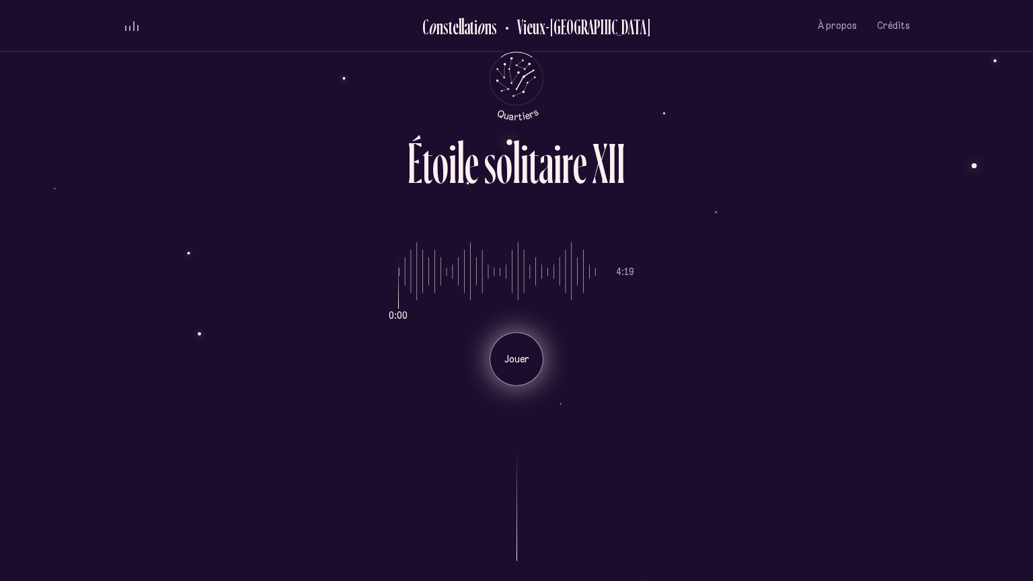
click at [516, 352] on div "Jouer" at bounding box center [517, 359] width 54 height 54
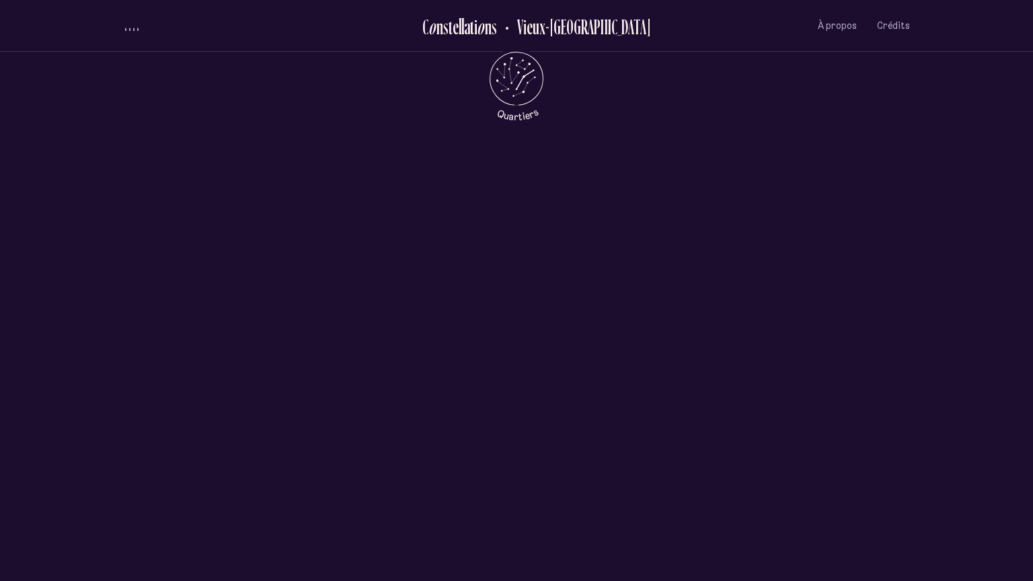
scroll to position [726, 0]
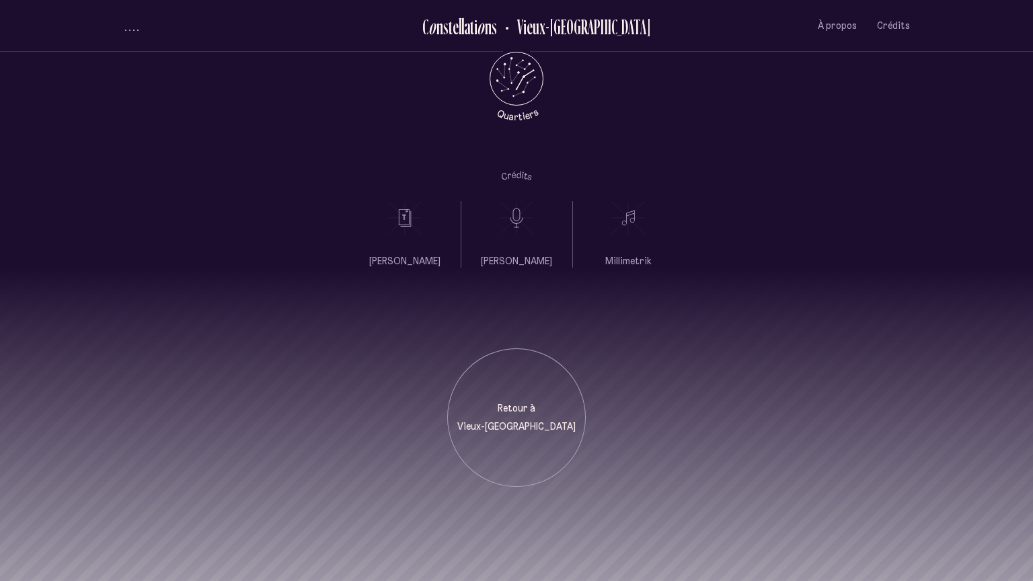
click at [516, 352] on div "Retour à Vieux-Québec" at bounding box center [516, 417] width 139 height 139
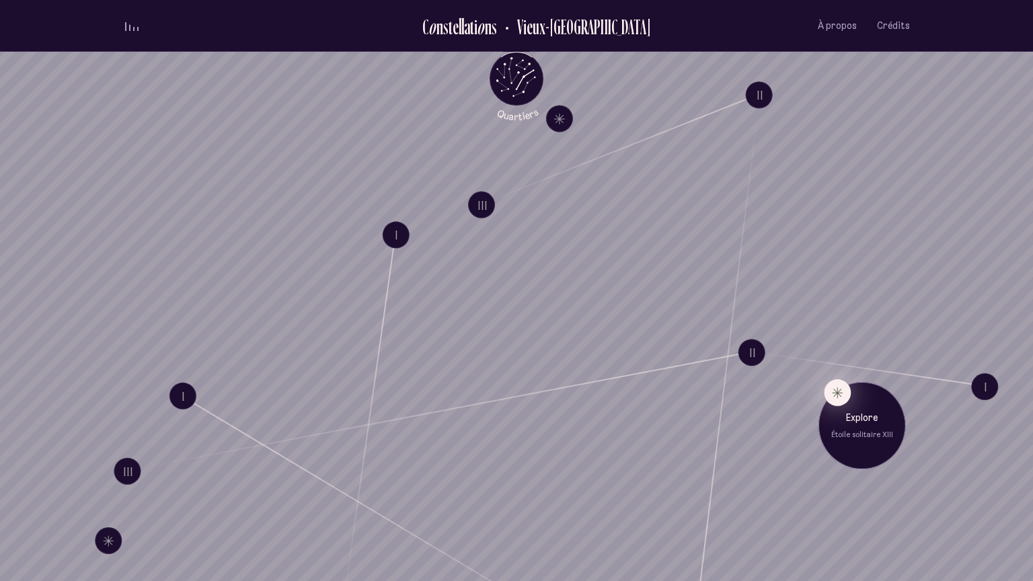
click at [834, 392] on button "Explore Étoile solitaire XIII" at bounding box center [837, 392] width 27 height 27
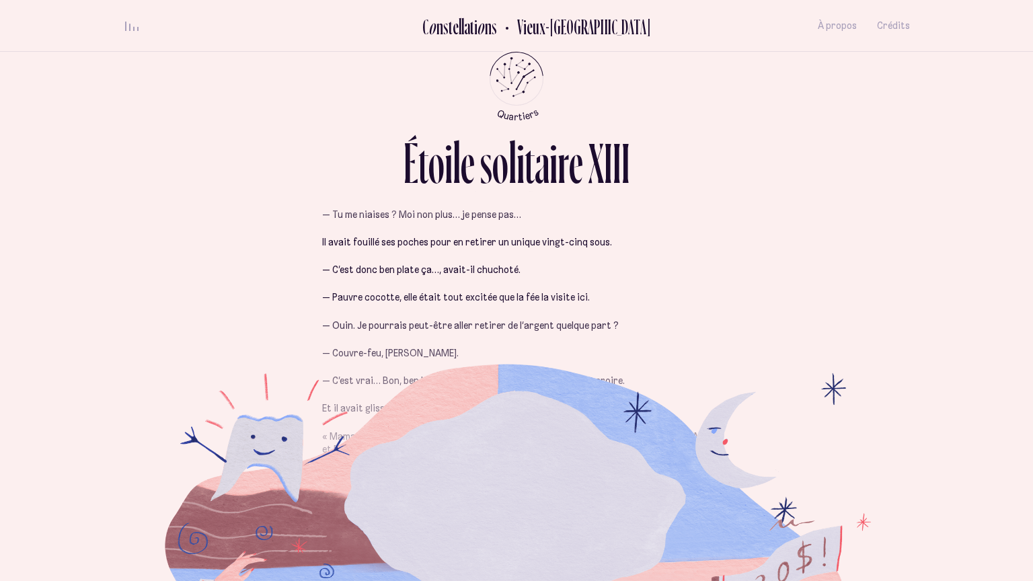
scroll to position [432, 0]
click at [524, 81] on icon "Quartiers" at bounding box center [517, 100] width 79 height 41
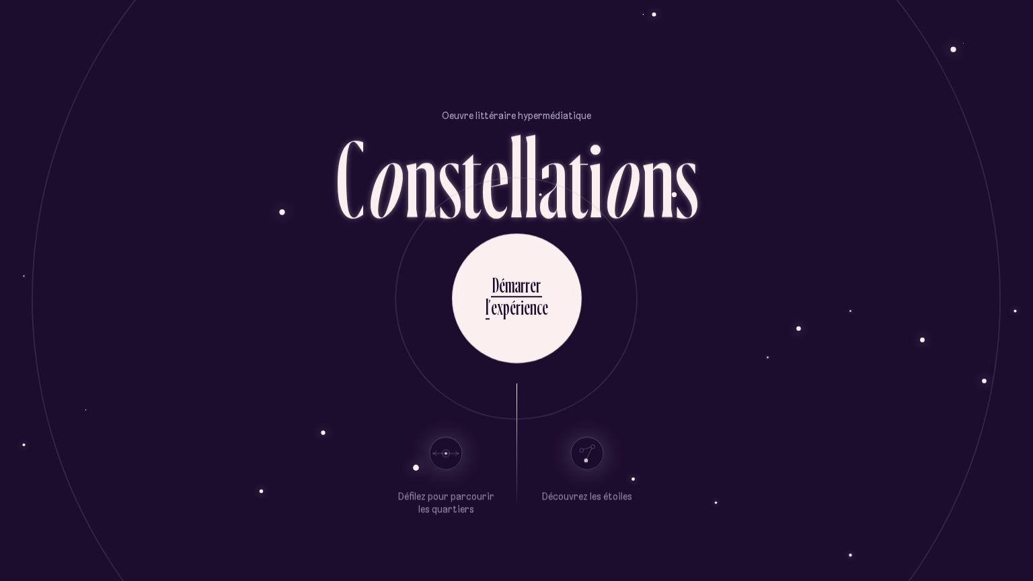
click at [547, 324] on ul "D é m a r r e r l ’ e x p é r i e n c e" at bounding box center [517, 298] width 130 height 130
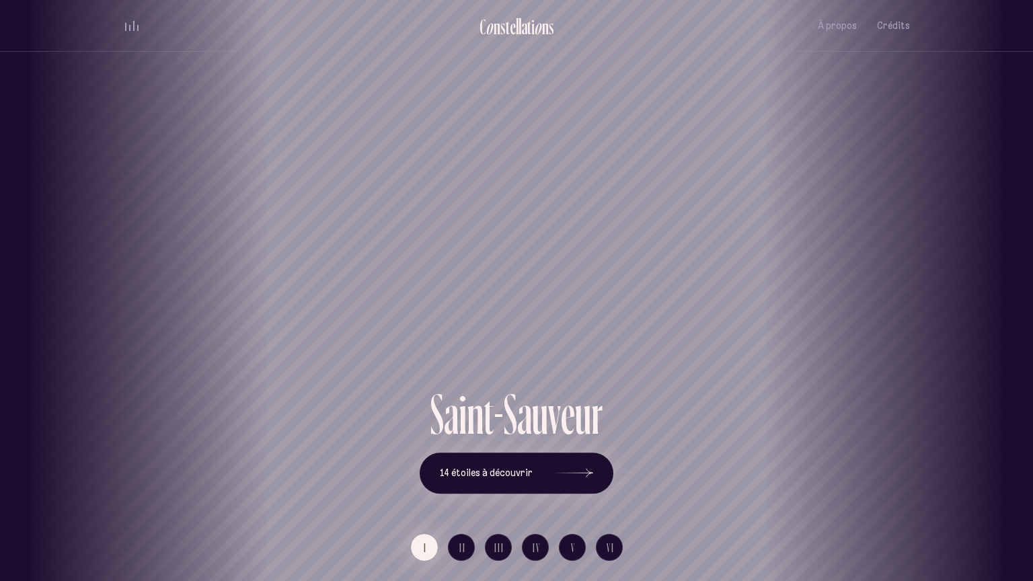
click at [566, 541] on div "[GEOGRAPHIC_DATA] [GEOGRAPHIC_DATA] [GEOGRAPHIC_DATA][PERSON_NAME][GEOGRAPHIC_D…" at bounding box center [516, 290] width 1033 height 581
click at [570, 551] on button "V" at bounding box center [572, 547] width 27 height 27
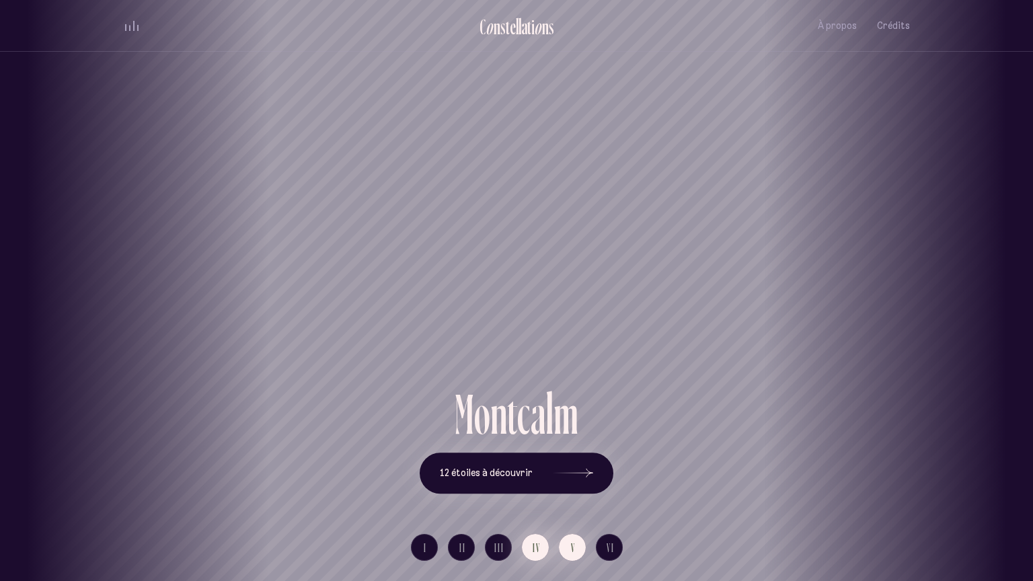
click at [531, 548] on button "IV" at bounding box center [535, 547] width 27 height 27
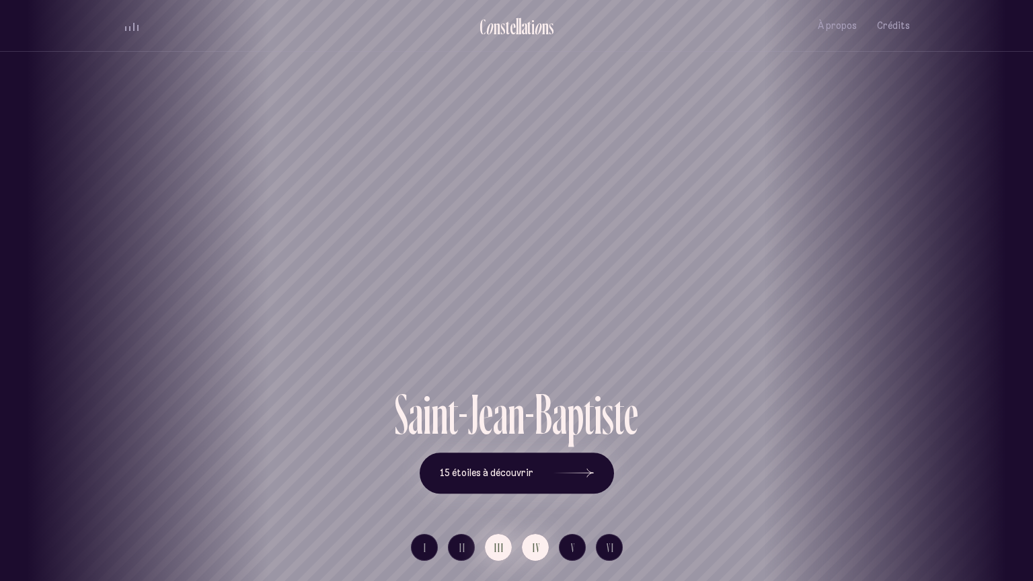
click at [489, 548] on button "III" at bounding box center [498, 547] width 27 height 27
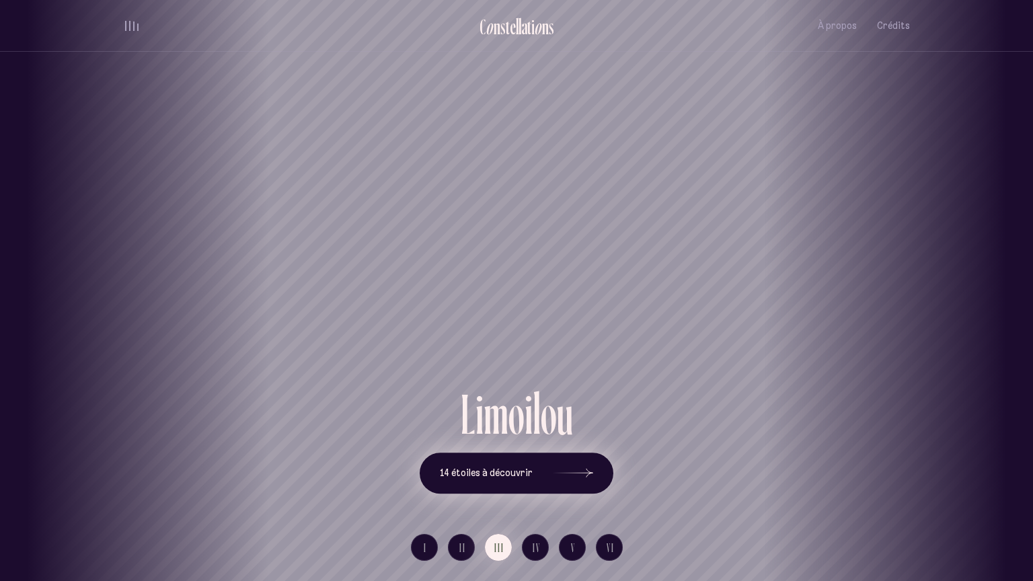
click at [504, 458] on button "14 étoiles à découvrir" at bounding box center [517, 474] width 194 height 42
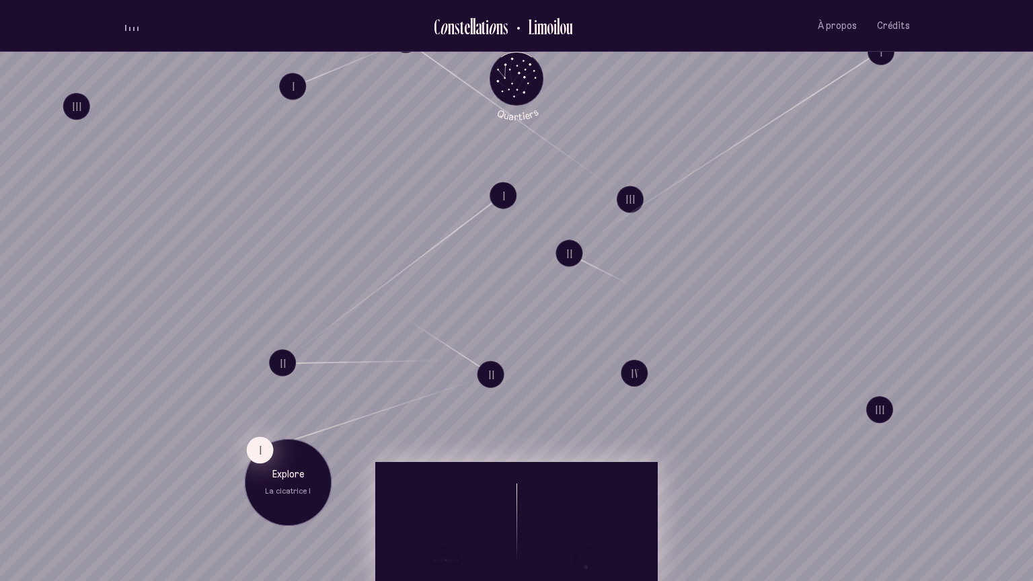
click at [251, 451] on button "I" at bounding box center [259, 450] width 27 height 27
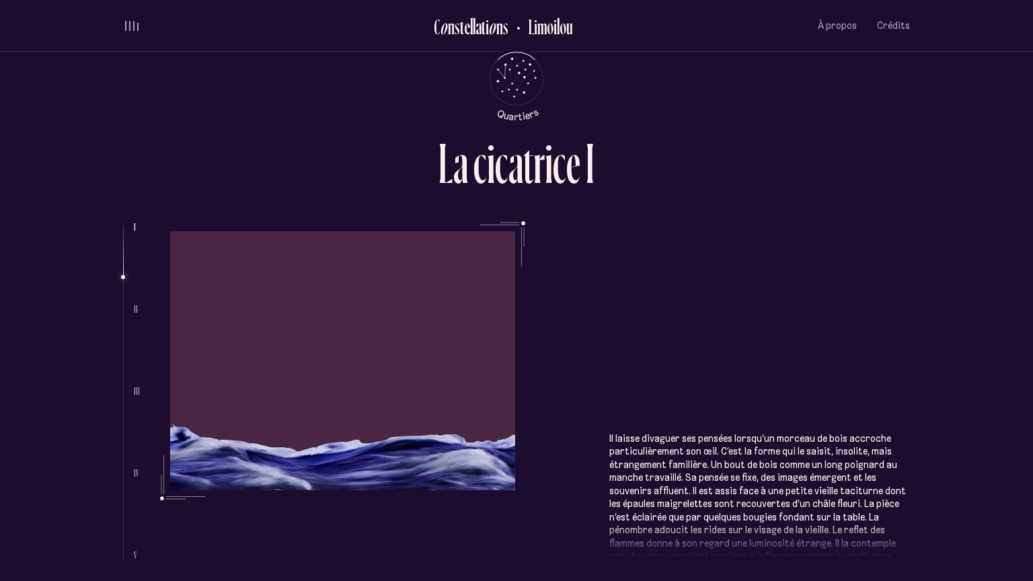
scroll to position [350, 0]
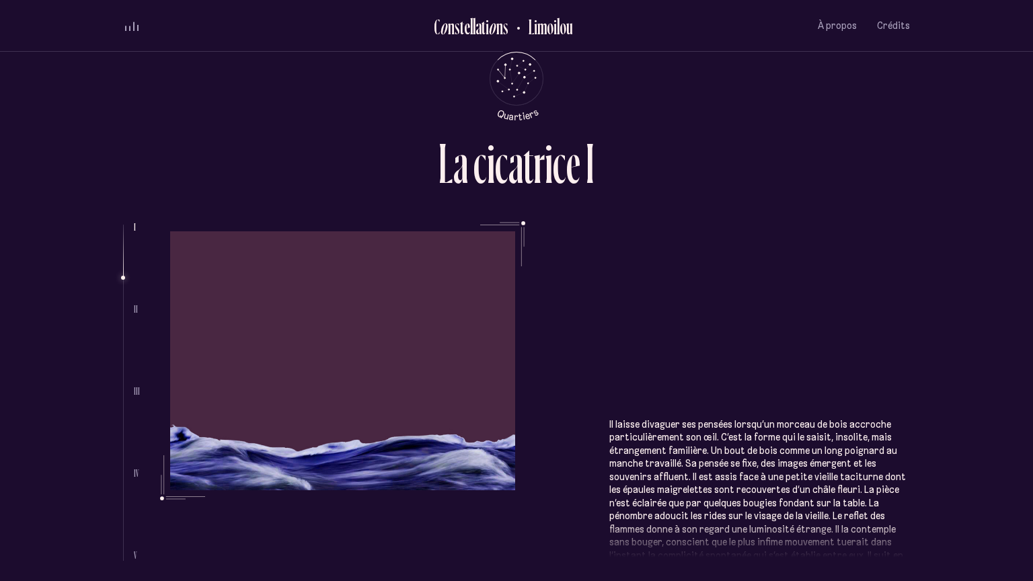
click at [123, 527] on li at bounding box center [123, 393] width 1 height 336
drag, startPoint x: 120, startPoint y: 276, endPoint x: 120, endPoint y: 379, distance: 102.2
click at [120, 379] on div "L a c i c a t r i c e I I II III IV V Assis sur le rebord de béton en surplomb …" at bounding box center [516, 290] width 807 height 581
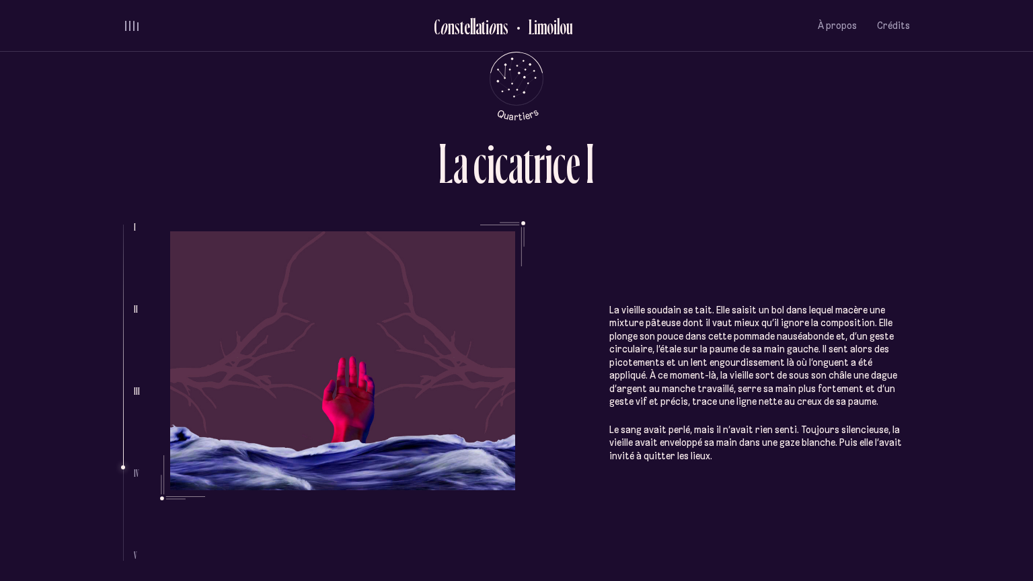
scroll to position [1606, 0]
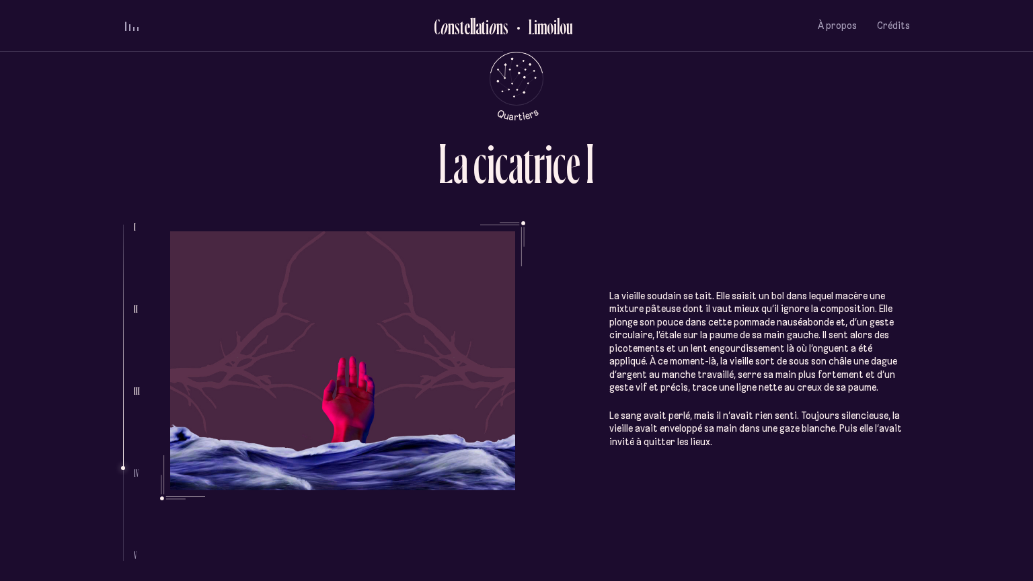
click at [576, 385] on ul "Assis sur le rebord de béton en surplomb de la rivière [GEOGRAPHIC_DATA][PERSON…" at bounding box center [535, 391] width 750 height 340
click at [632, 290] on p "La vieille soudain se tait. Elle saisit un bol dans lequel macère une mixture p…" at bounding box center [759, 342] width 301 height 105
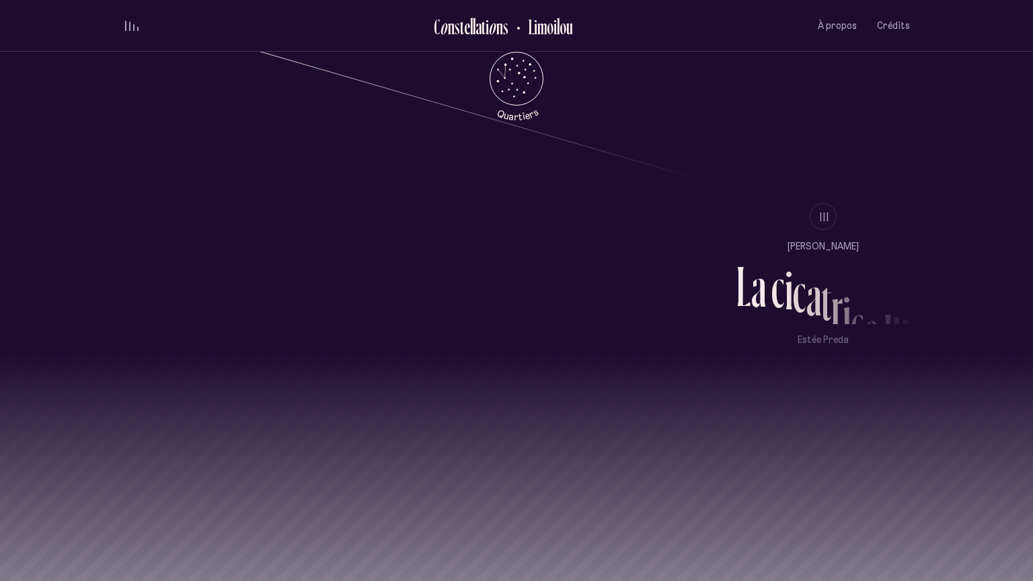
scroll to position [1407, 0]
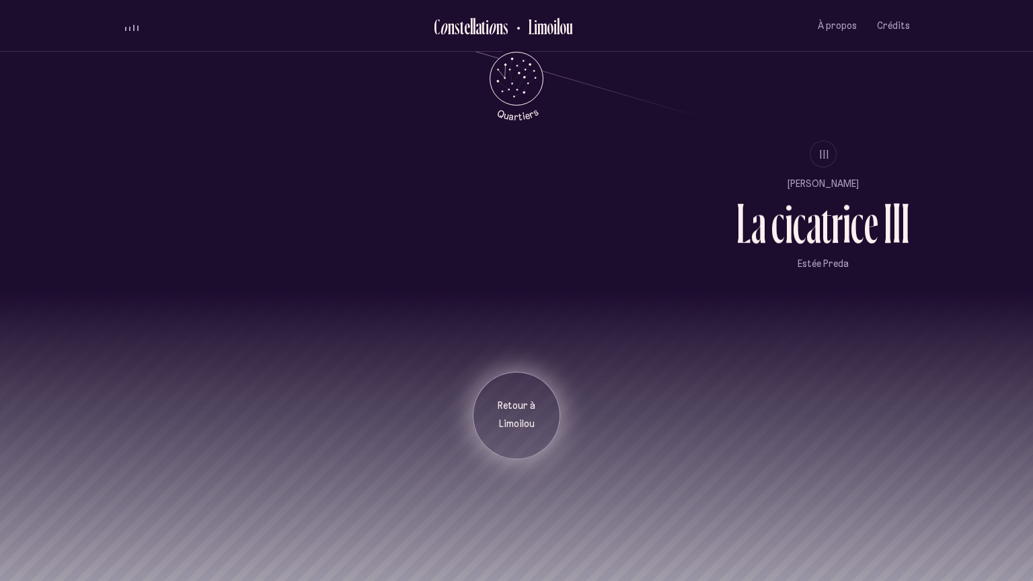
click at [480, 428] on div "Retour à [GEOGRAPHIC_DATA]" at bounding box center [516, 415] width 87 height 87
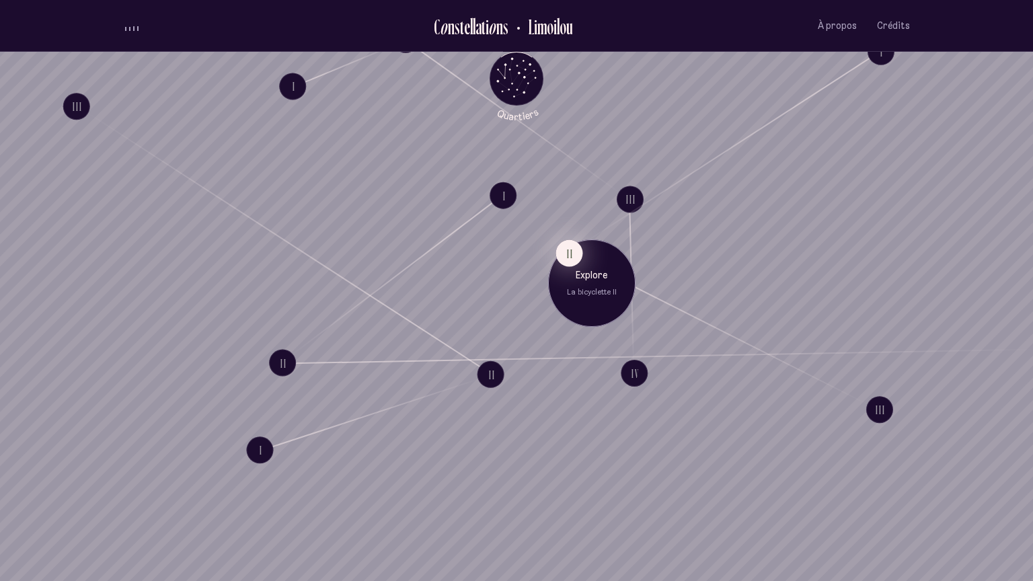
click at [571, 259] on button "II" at bounding box center [569, 253] width 27 height 27
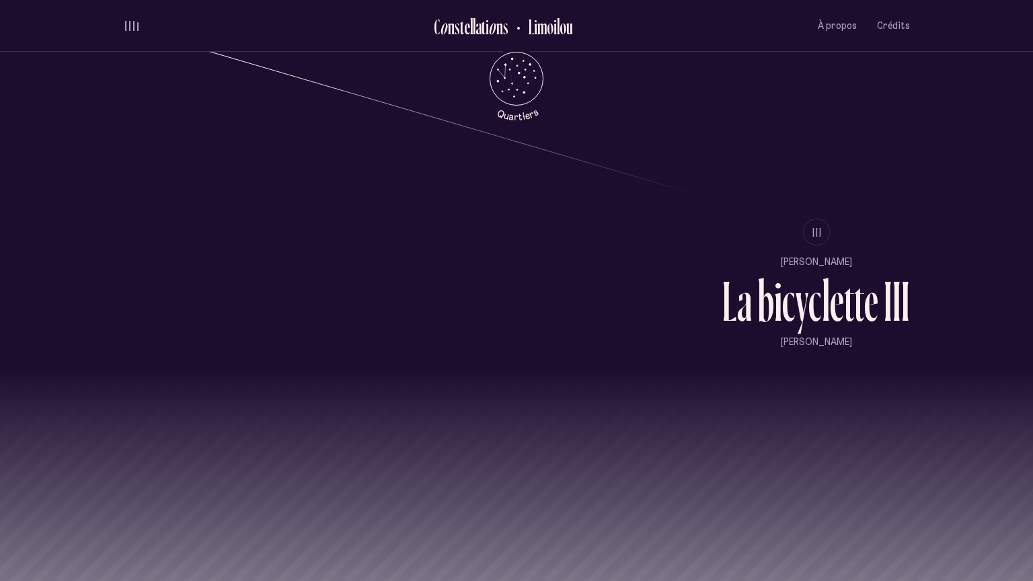
scroll to position [1407, 0]
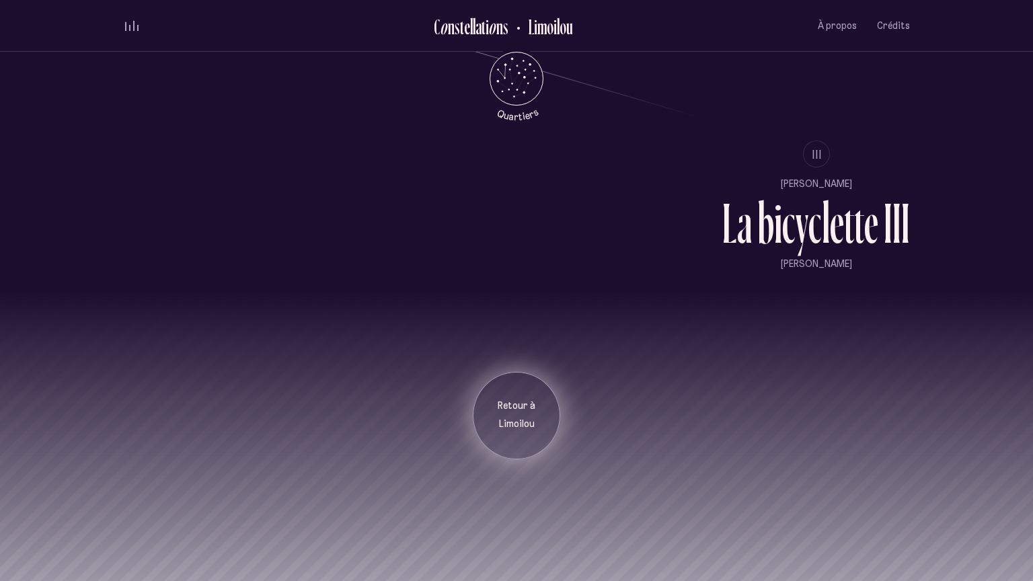
click at [526, 418] on p "Limoilou" at bounding box center [516, 424] width 67 height 13
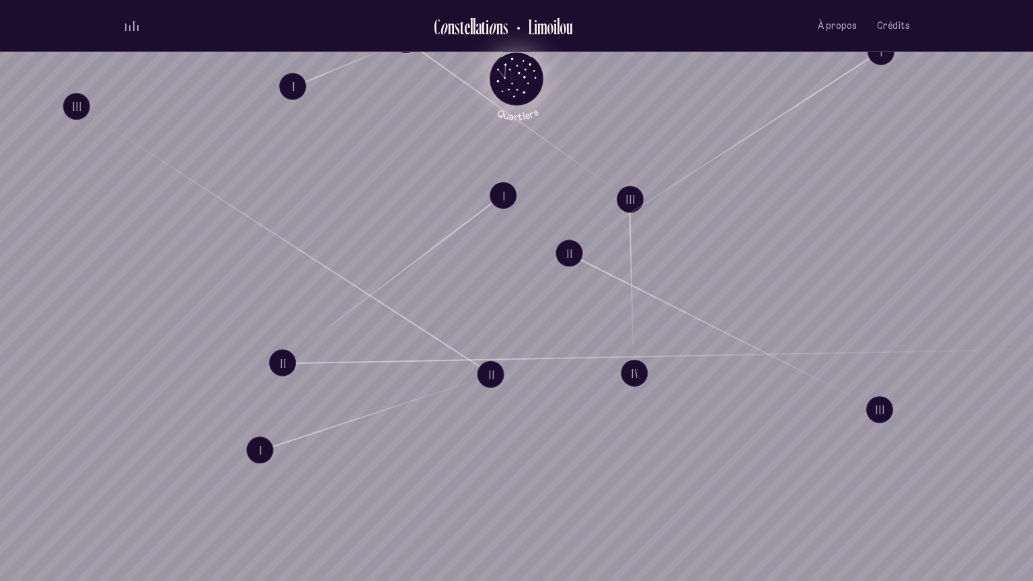
click at [531, 98] on icon "Quartiers" at bounding box center [517, 100] width 79 height 41
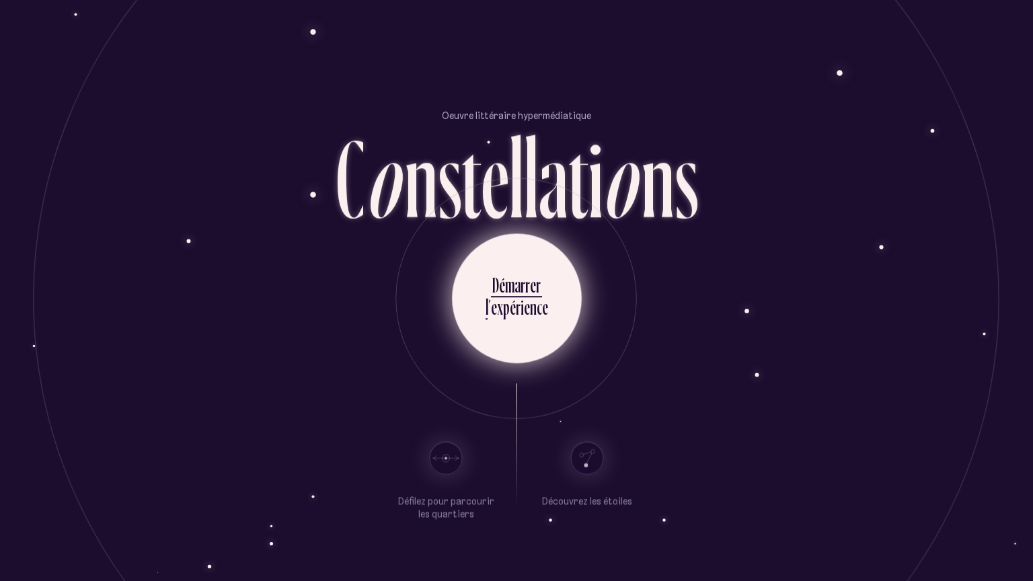
click at [523, 330] on icon at bounding box center [513, 334] width 40 height 101
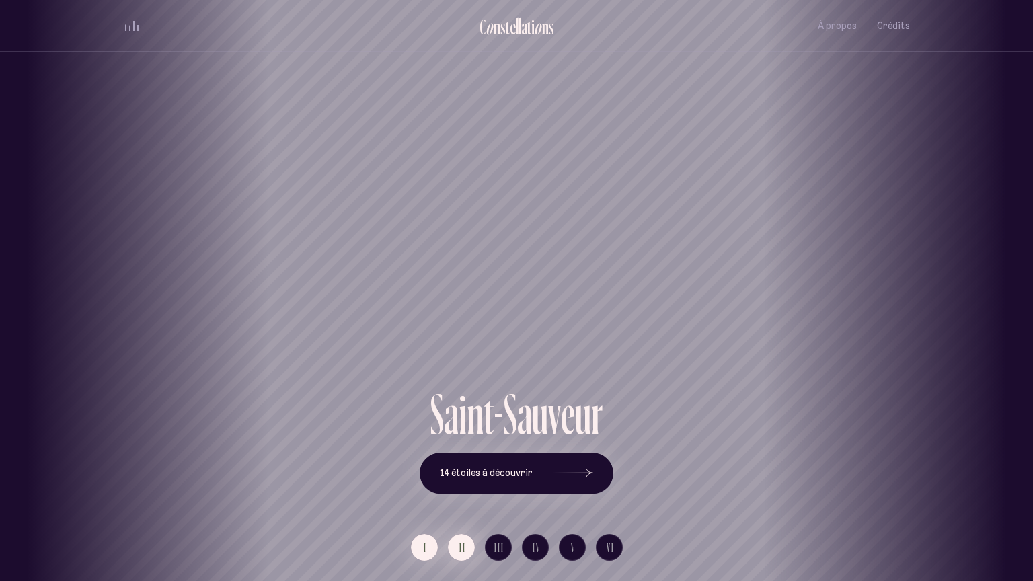
click at [459, 552] on span "II" at bounding box center [462, 547] width 7 height 11
click at [492, 551] on button "III" at bounding box center [498, 547] width 27 height 27
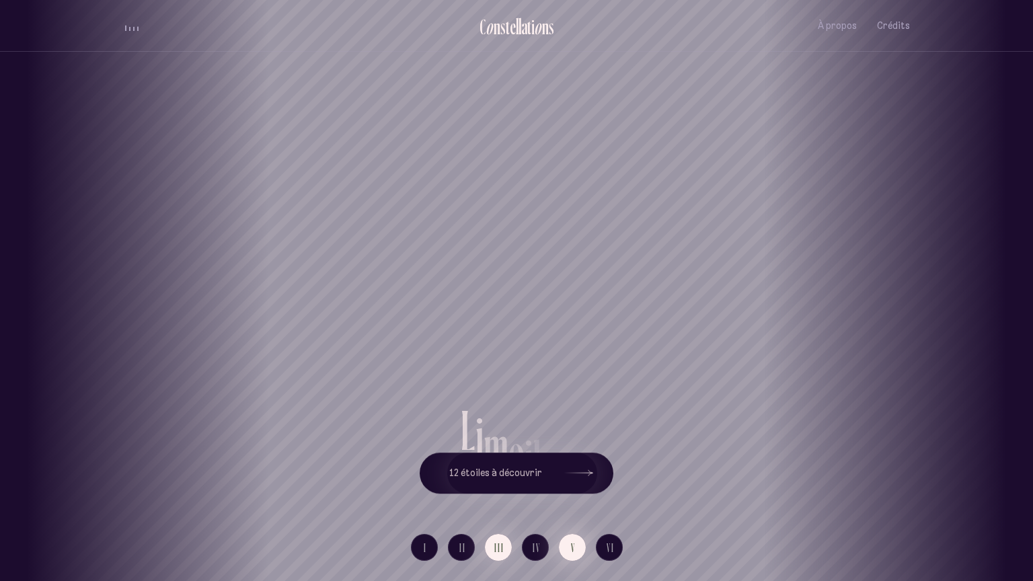
click at [575, 551] on span "V" at bounding box center [573, 547] width 5 height 11
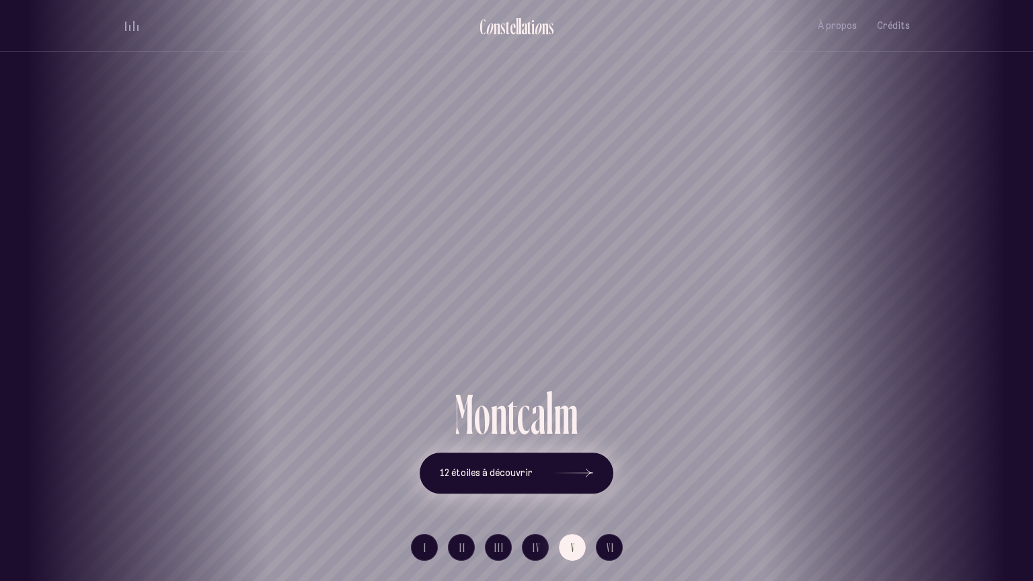
click at [542, 474] on button "12 étoiles à découvrir" at bounding box center [517, 474] width 194 height 42
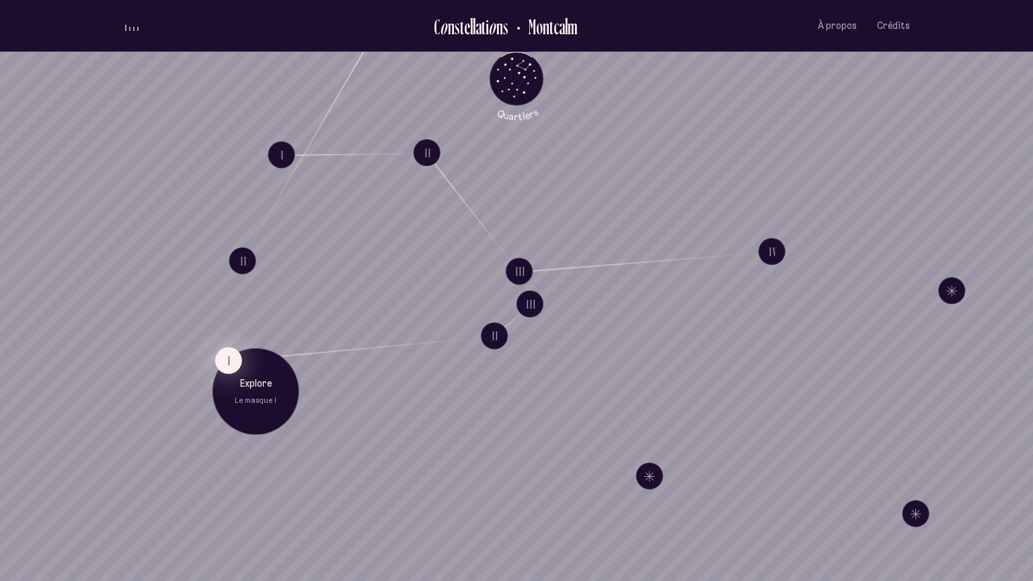
click at [221, 364] on button "I" at bounding box center [228, 360] width 27 height 27
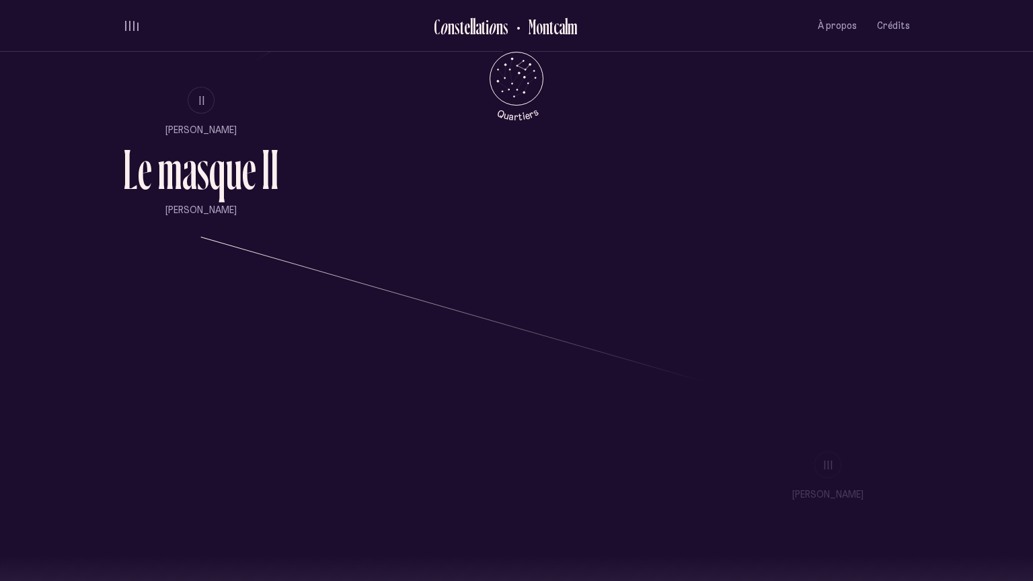
scroll to position [1143, 0]
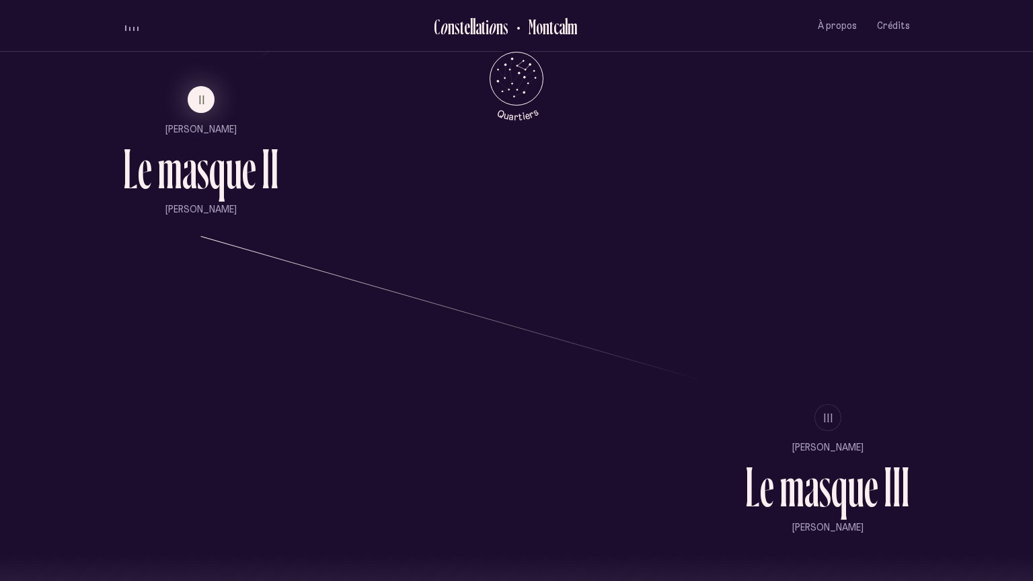
click at [263, 191] on div "I" at bounding box center [266, 168] width 9 height 57
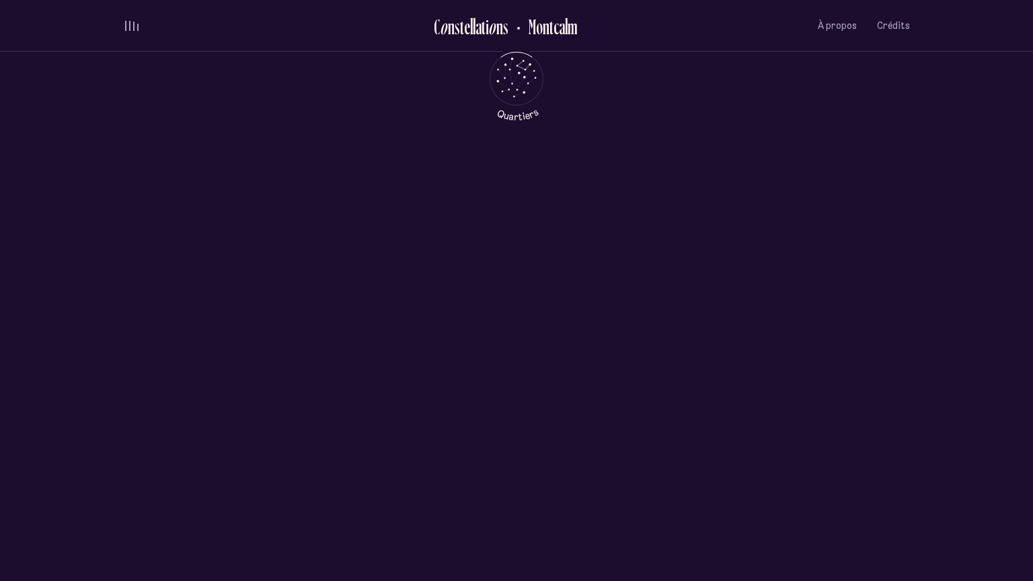
scroll to position [0, 0]
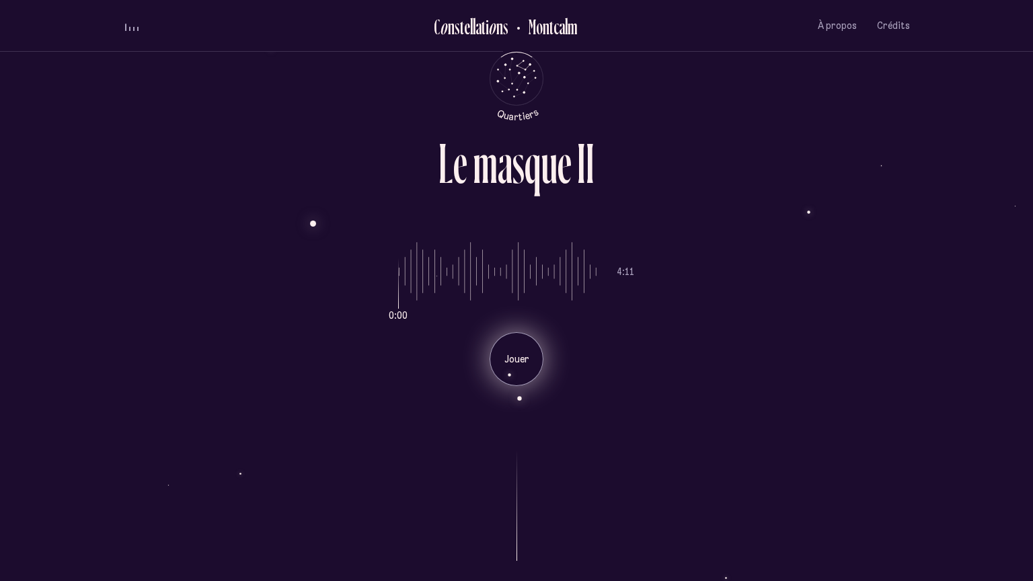
click at [519, 358] on p "Jouer" at bounding box center [517, 359] width 34 height 13
